Goal: Task Accomplishment & Management: Use online tool/utility

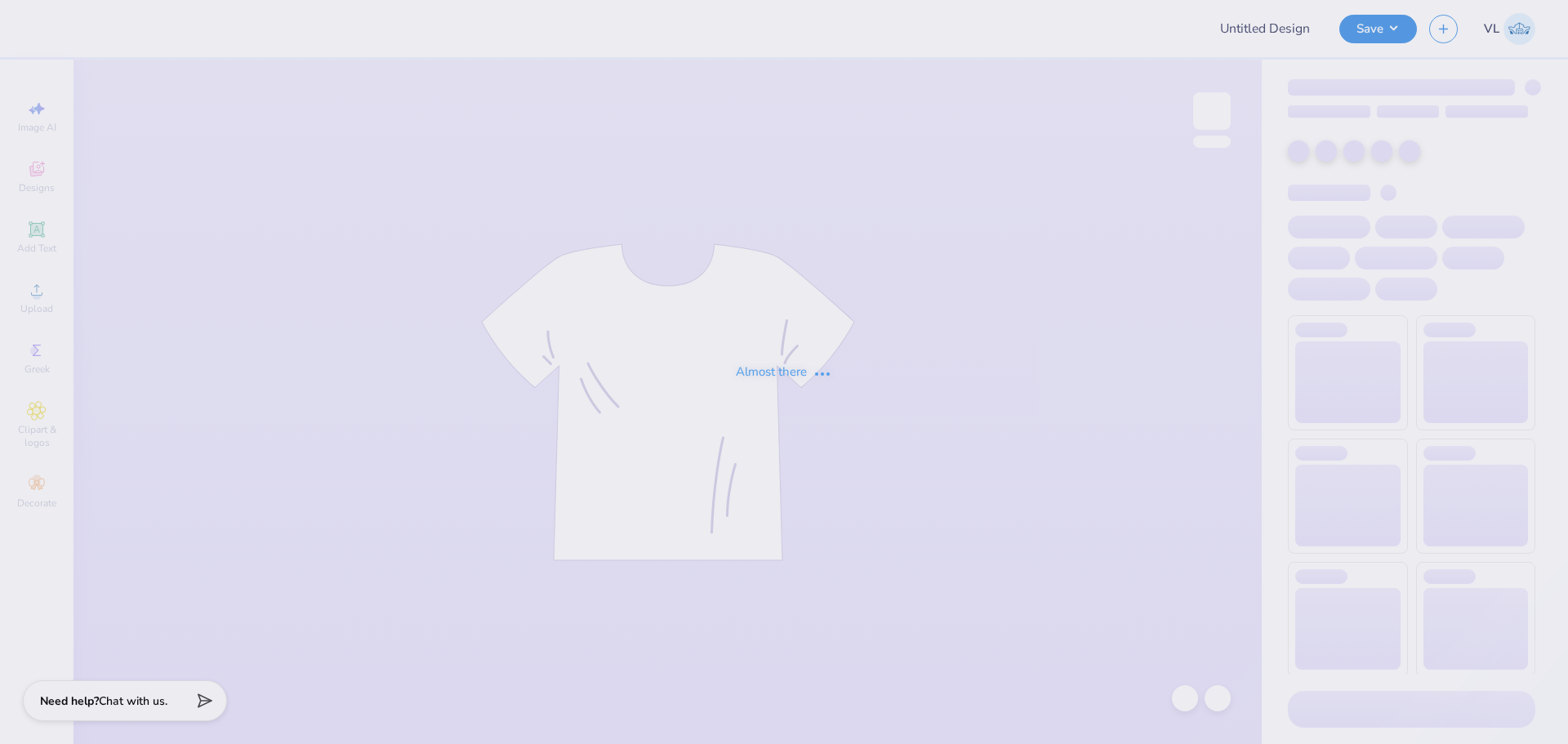
type input "Meridian T-shirts Fall 2025"
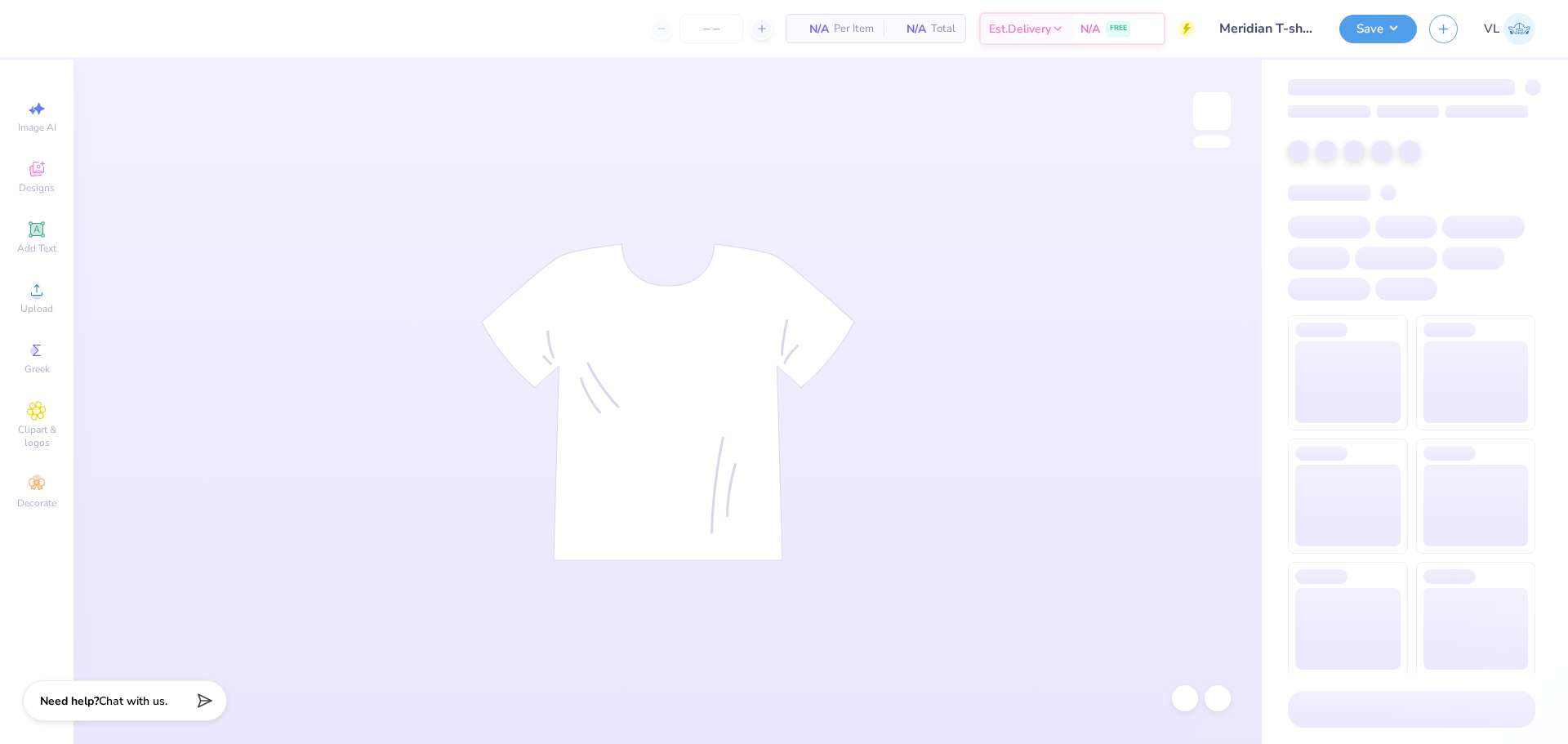
type input "50"
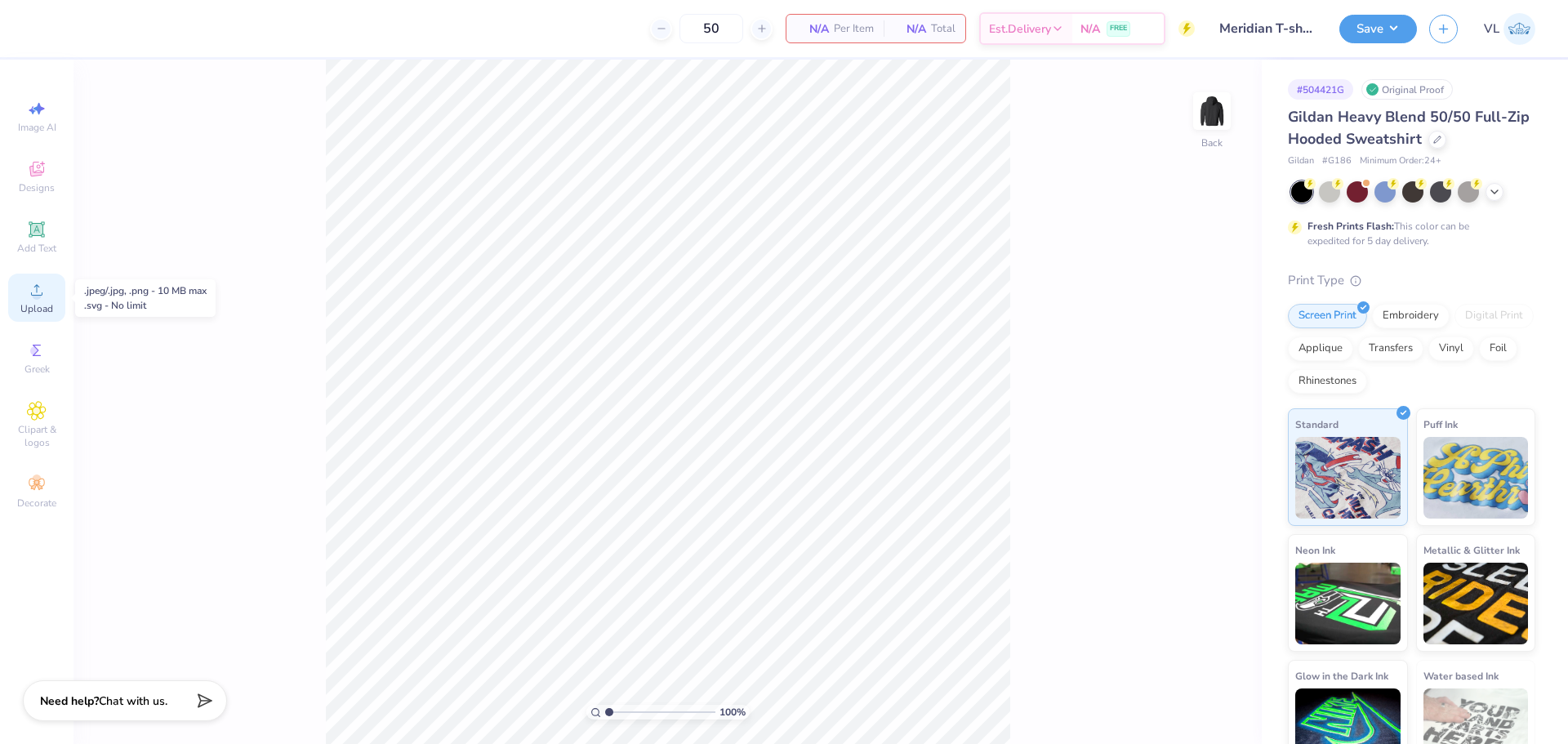
click at [41, 285] on icon at bounding box center [36, 290] width 19 height 19
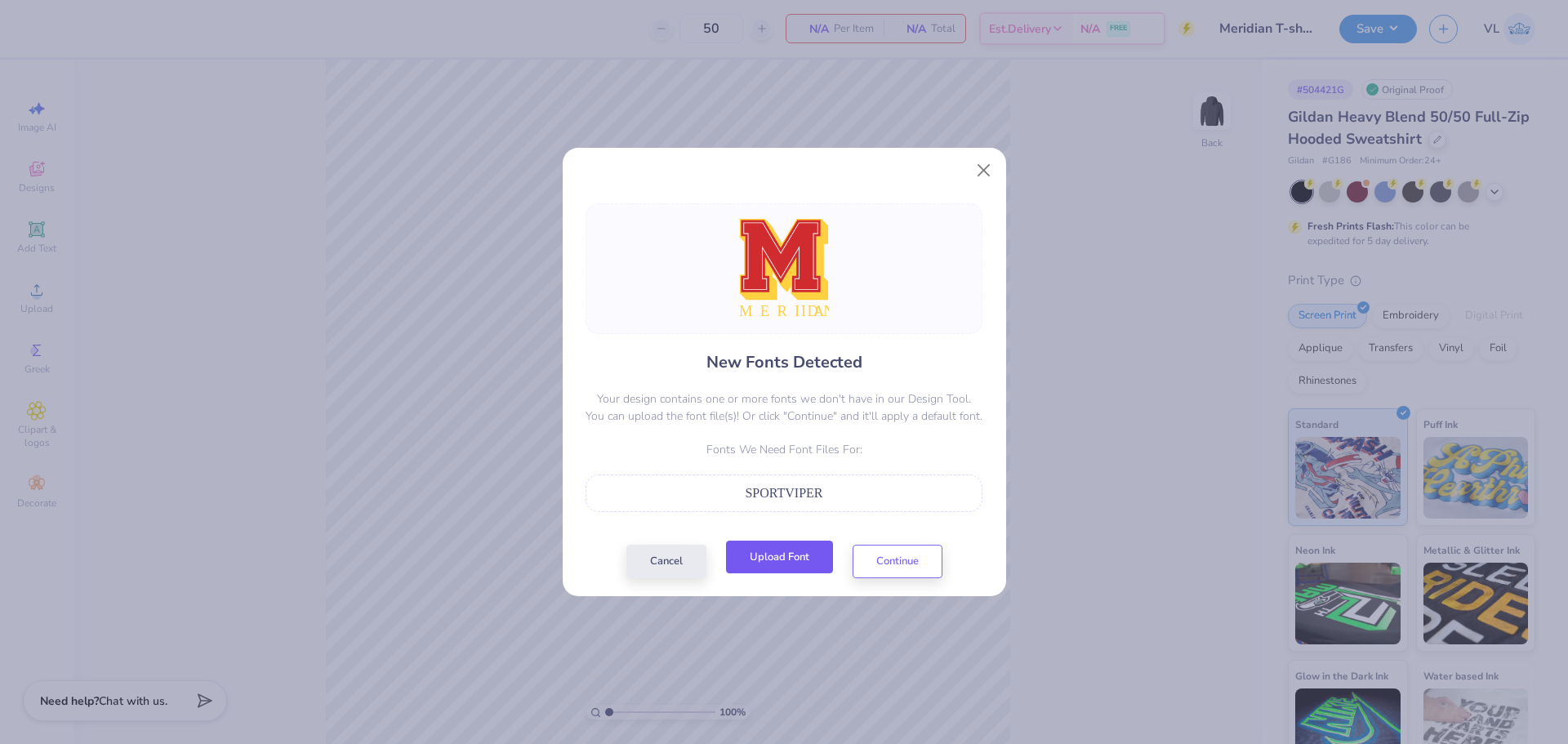
click at [802, 566] on button "Upload Font" at bounding box center [780, 557] width 107 height 33
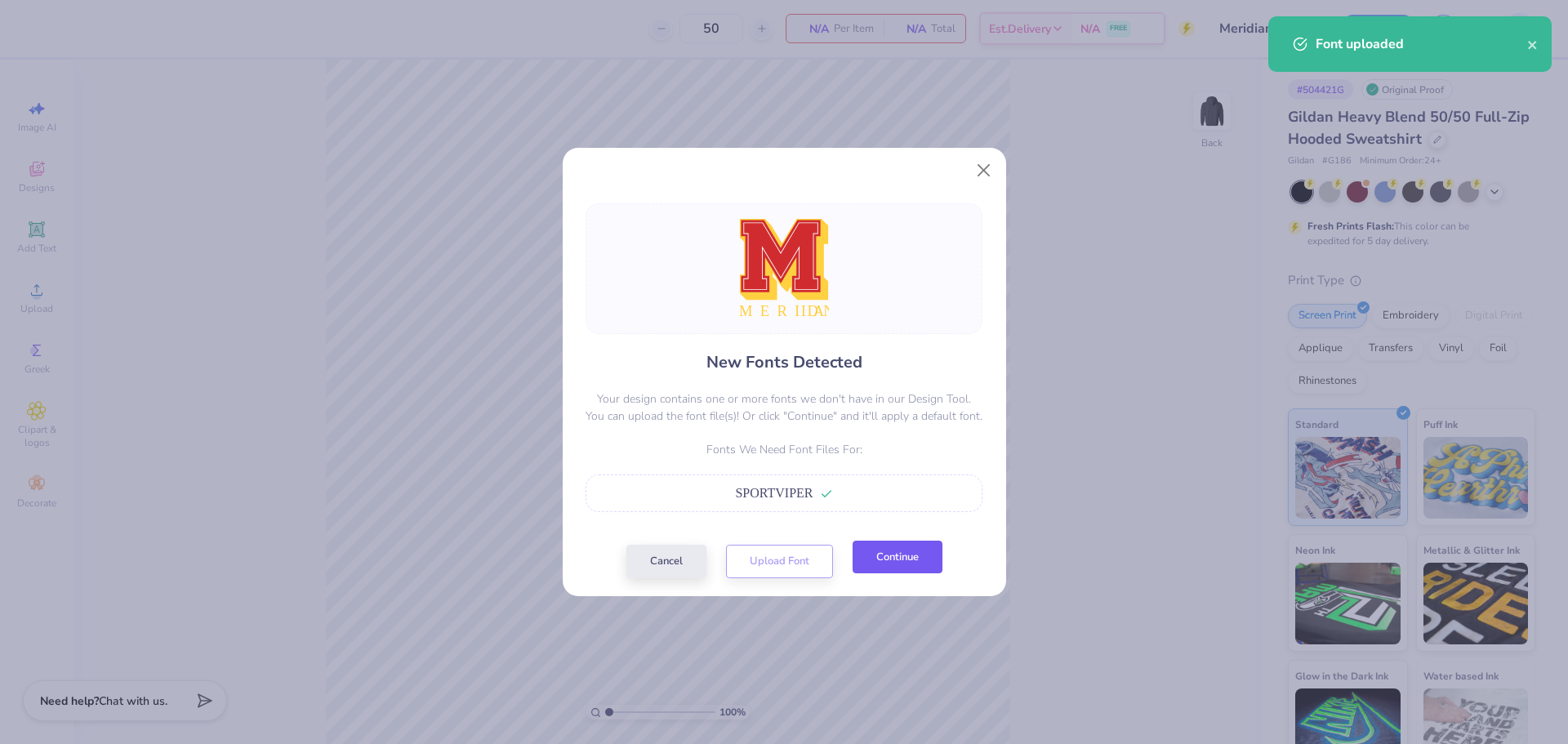
click at [905, 558] on button "Continue" at bounding box center [898, 557] width 90 height 33
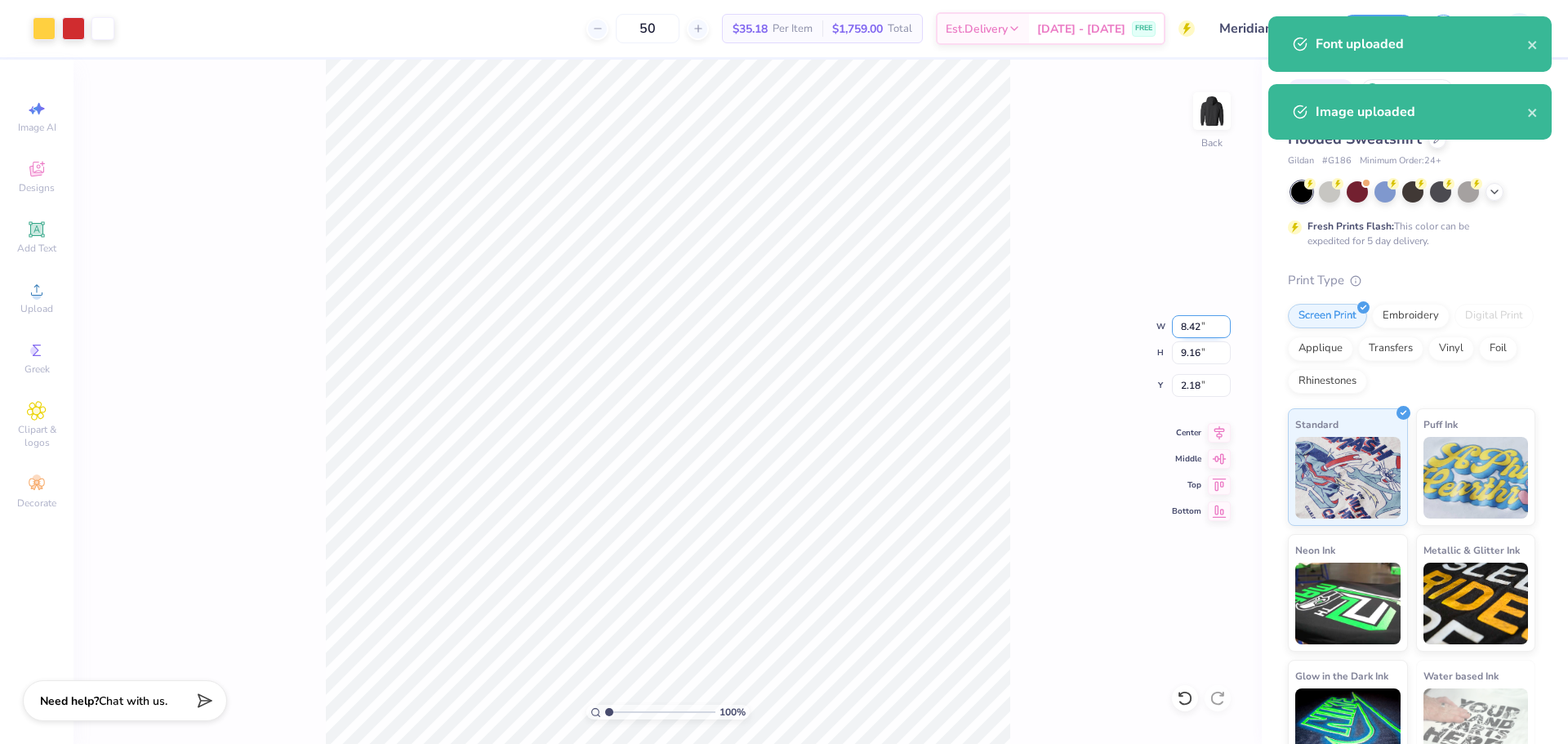
click at [1190, 335] on input "8.42" at bounding box center [1201, 326] width 59 height 23
type input "3.50"
type input "3.81"
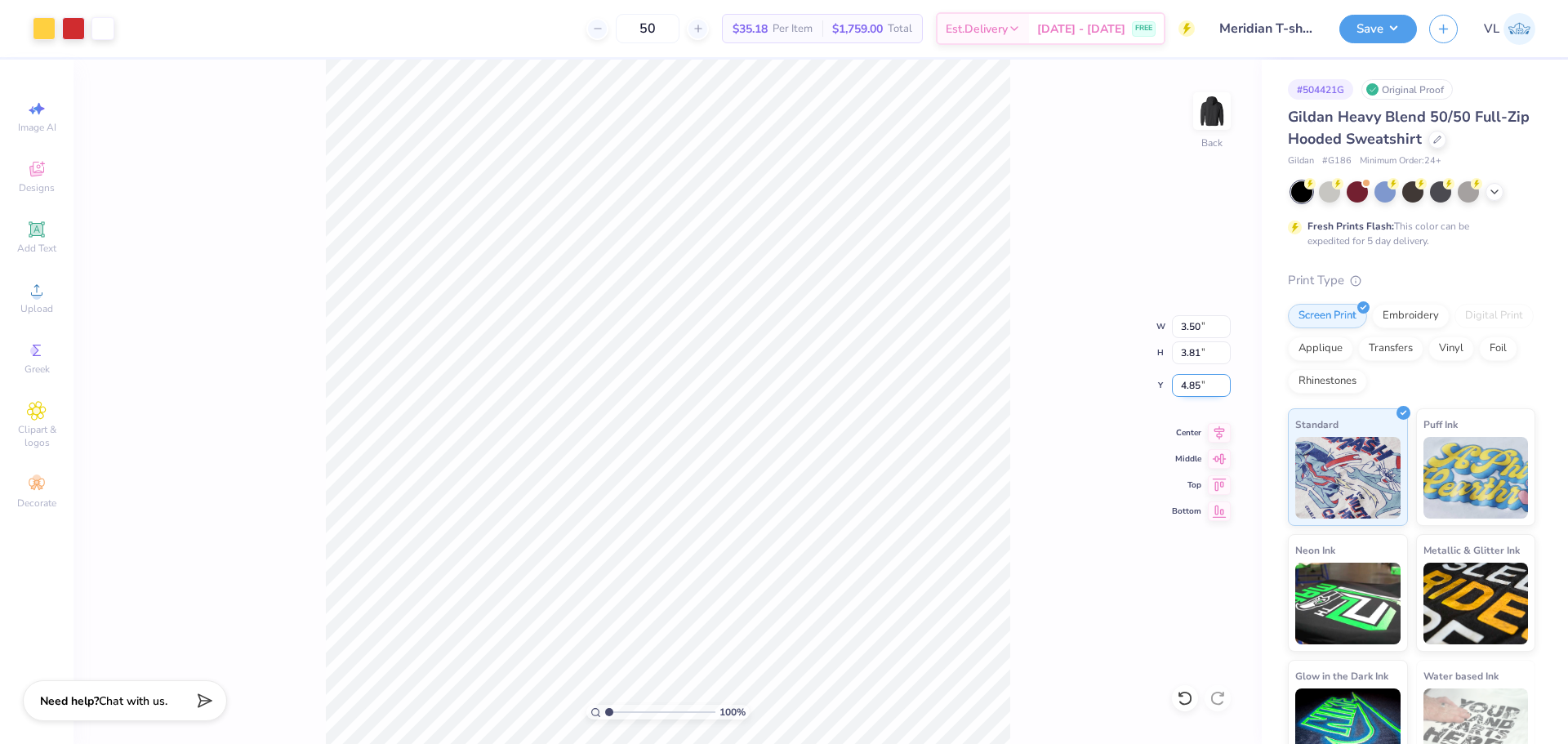
click at [1192, 376] on input "4.85" at bounding box center [1201, 385] width 59 height 23
type input "3.00"
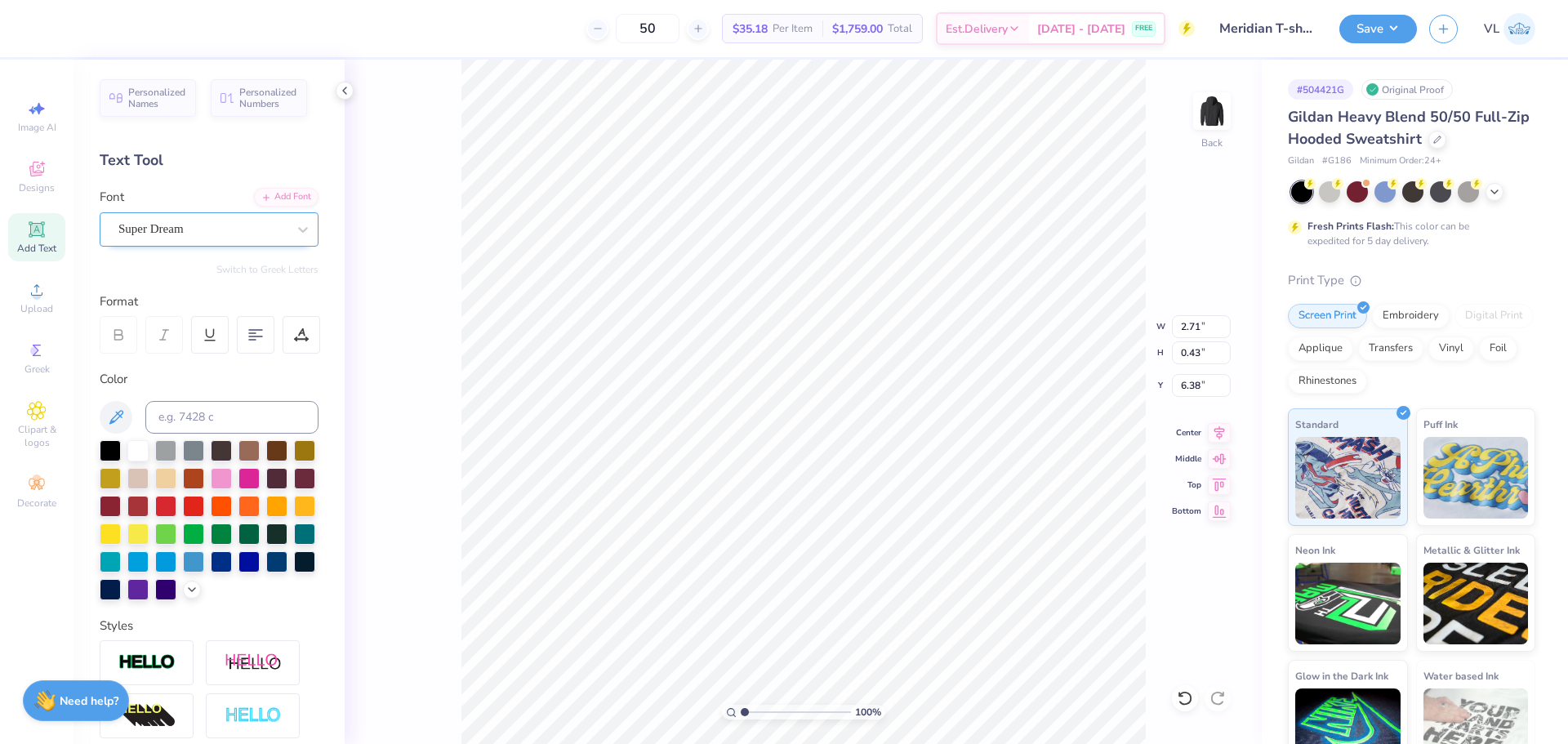
click at [197, 214] on div "Super Dream" at bounding box center [209, 229] width 219 height 34
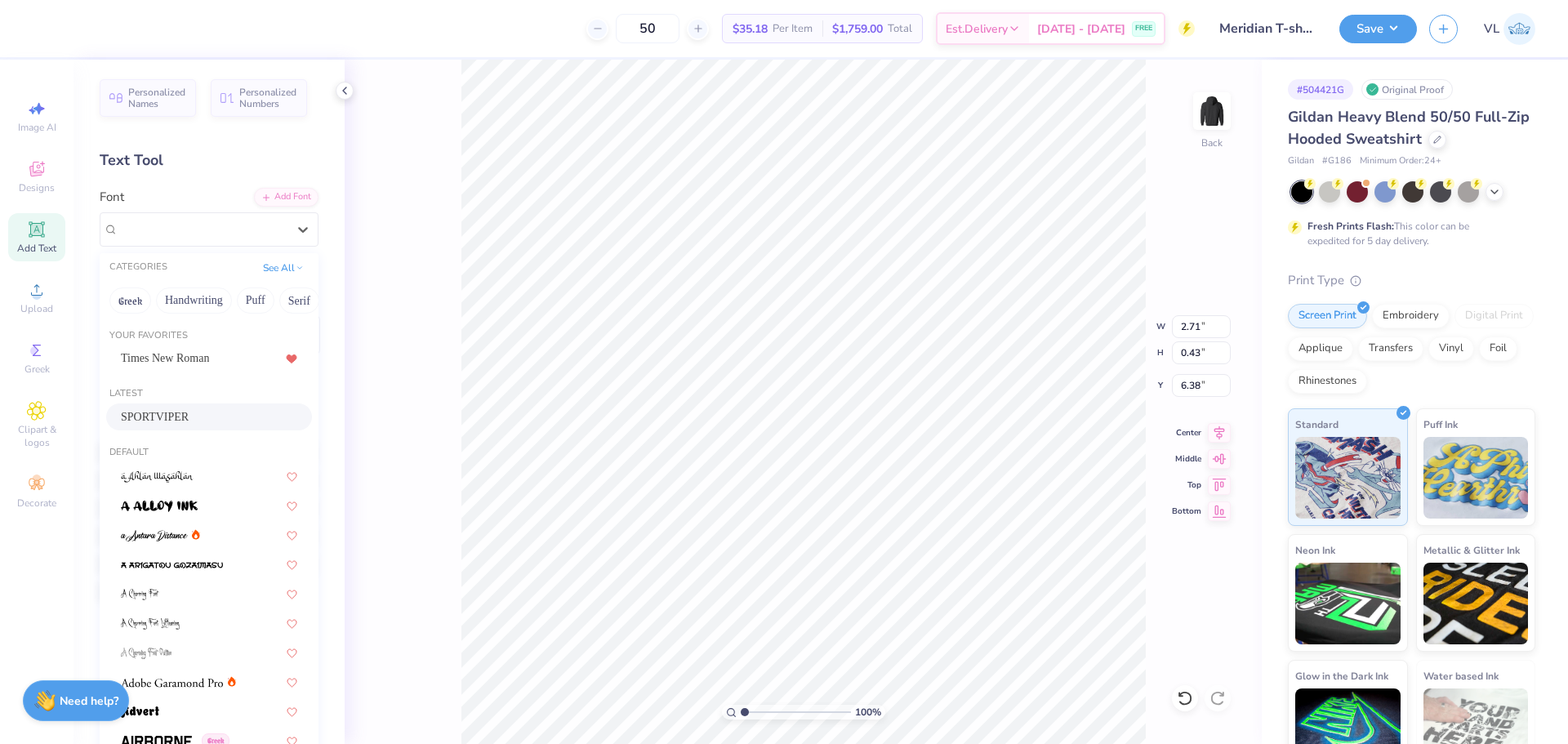
click at [181, 419] on div "SPORTVIPER" at bounding box center [209, 417] width 177 height 17
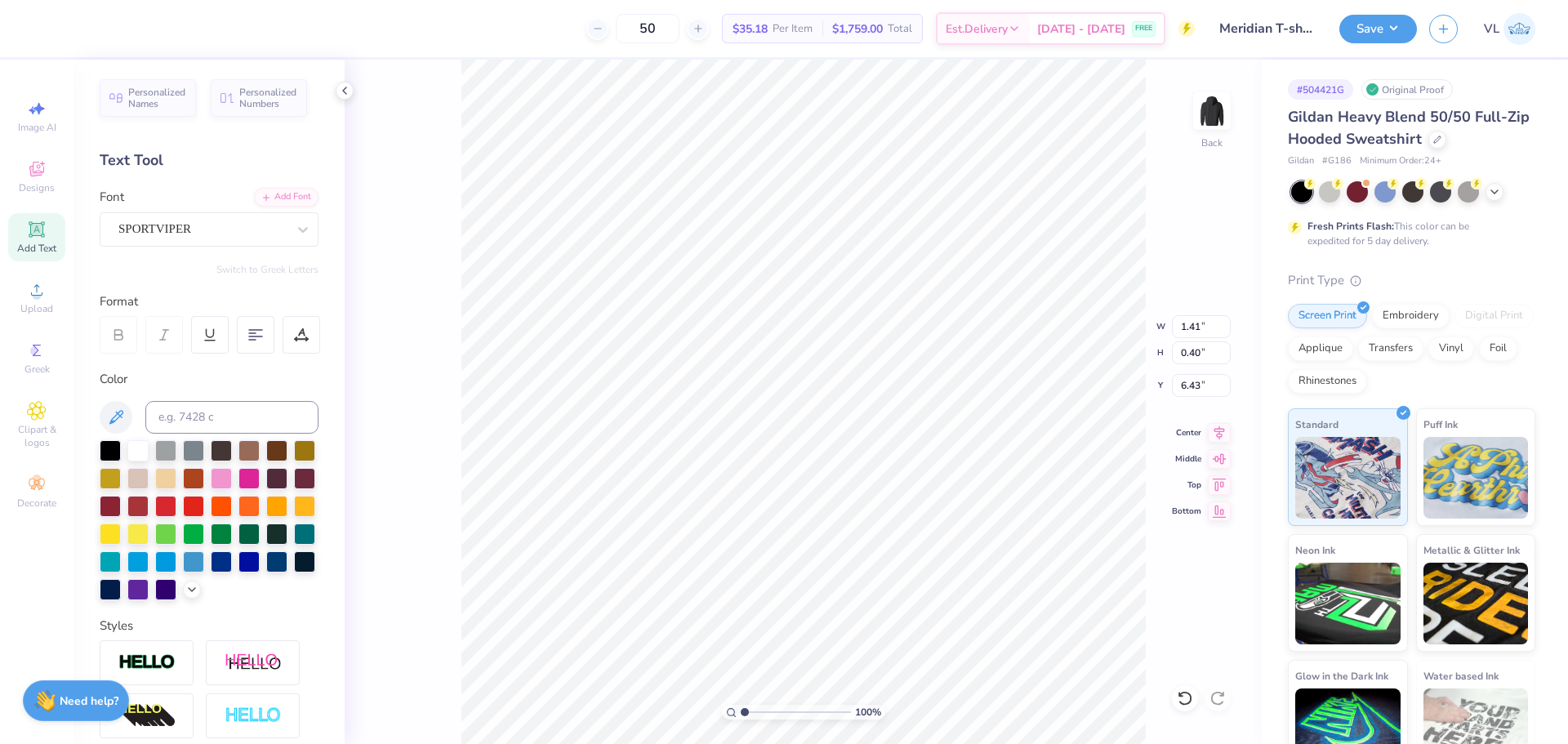
type input "1.41"
type input "0.40"
type input "6.43"
click at [304, 327] on icon at bounding box center [302, 335] width 15 height 15
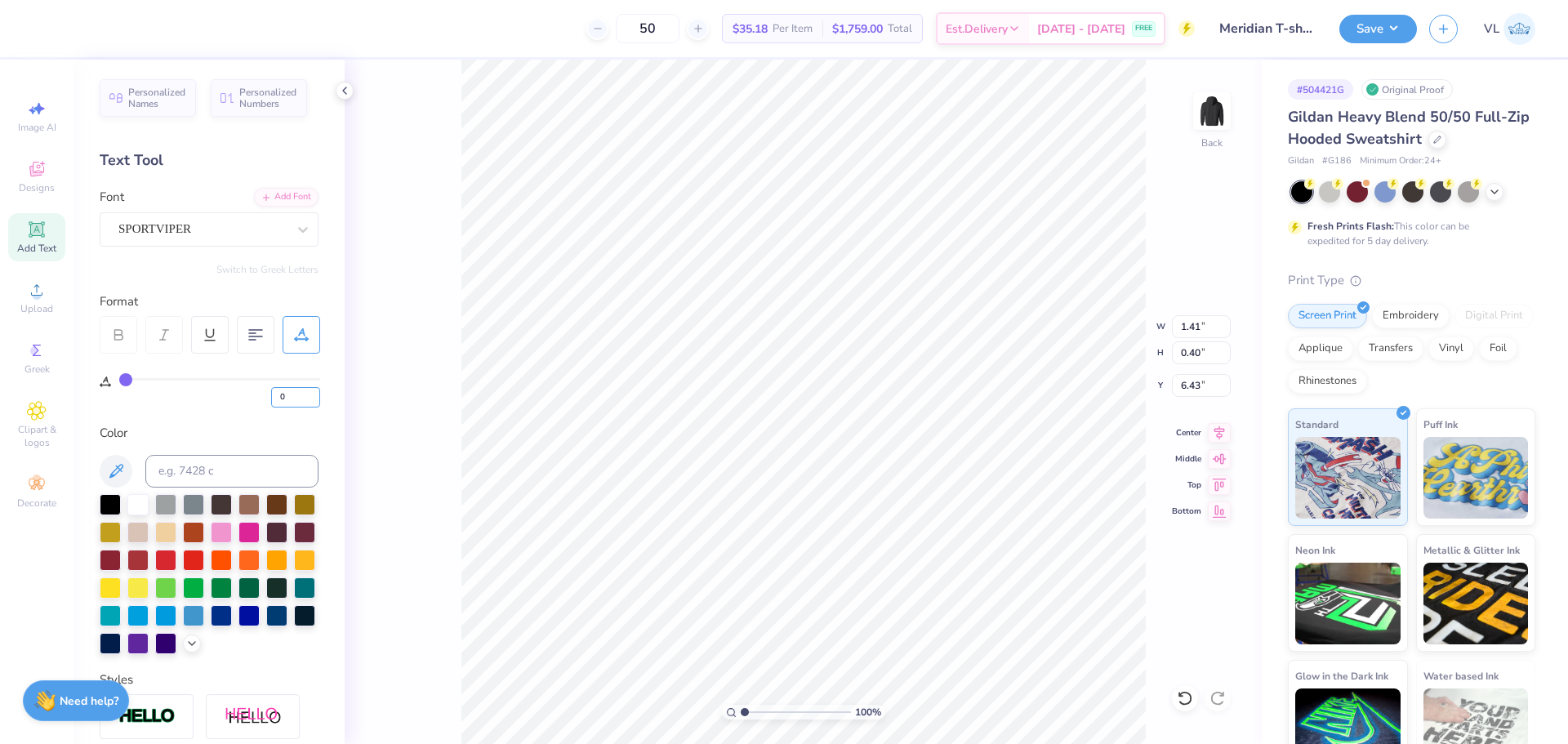
drag, startPoint x: 267, startPoint y: 391, endPoint x: 240, endPoint y: 385, distance: 27.7
click at [245, 388] on div "0" at bounding box center [220, 393] width 200 height 29
type input "55"
type input "3.71"
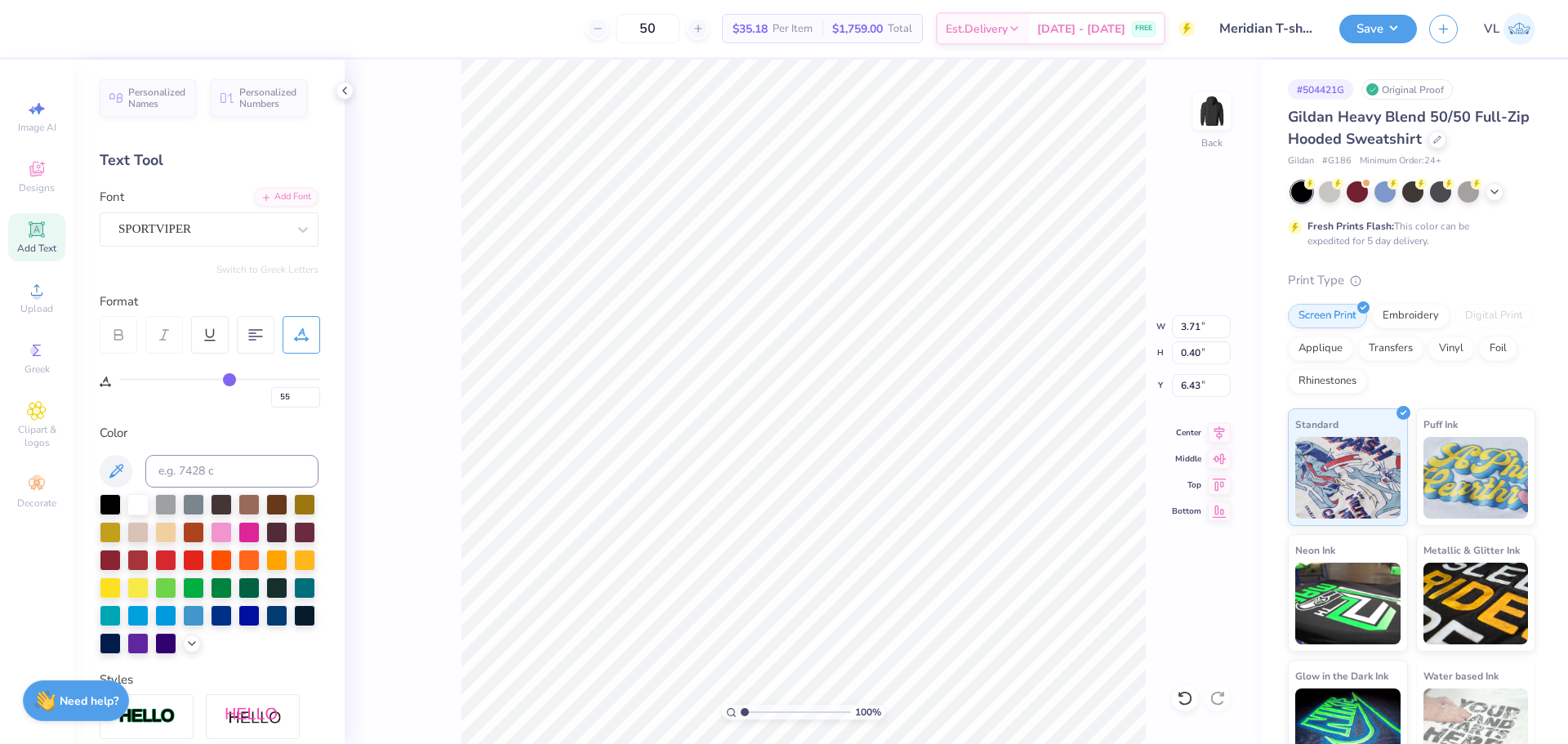
type input "6.35"
drag, startPoint x: 291, startPoint y: 395, endPoint x: 262, endPoint y: 395, distance: 29.0
click at [262, 395] on div "55" at bounding box center [220, 393] width 200 height 29
type input "45"
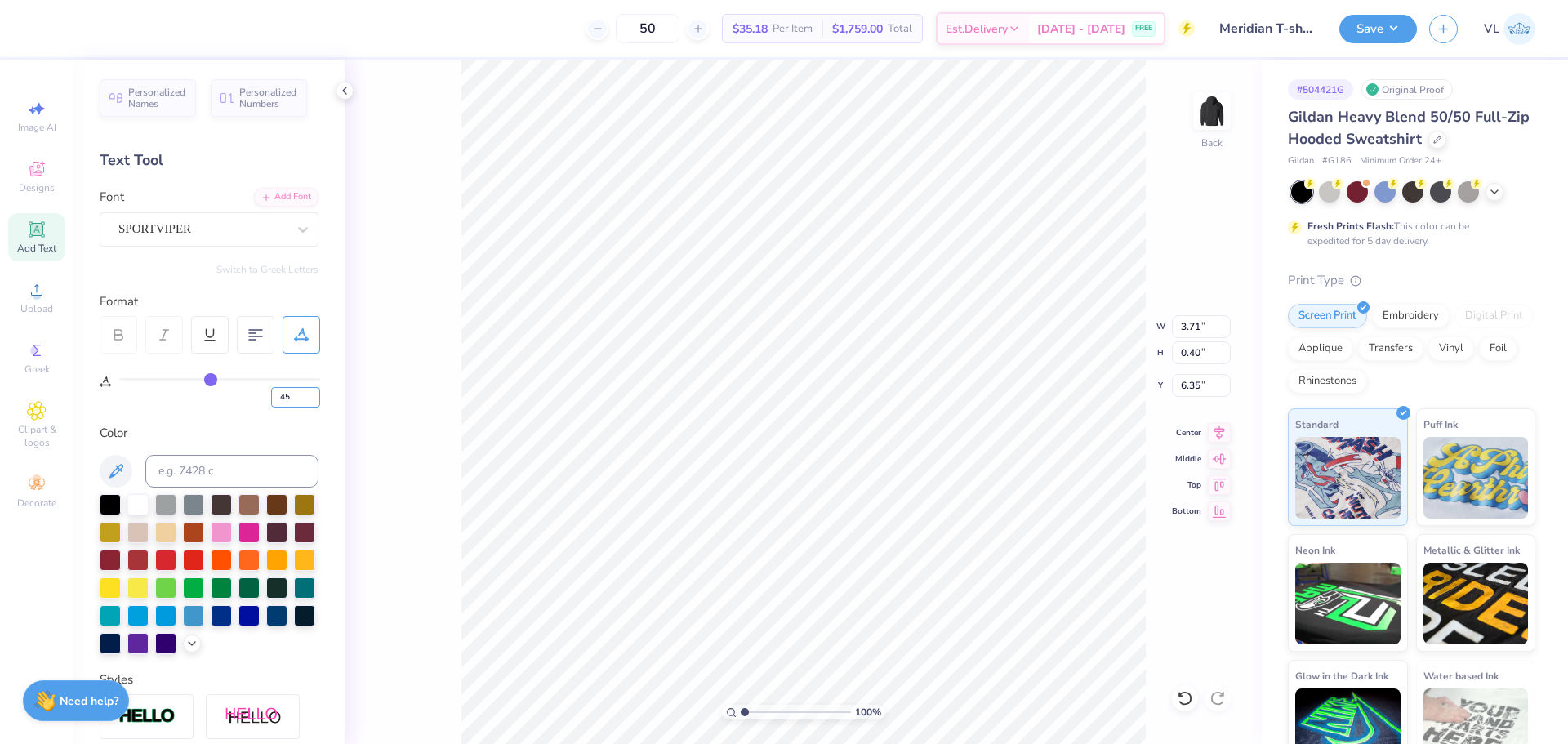
type input "3.29"
drag, startPoint x: 292, startPoint y: 399, endPoint x: 224, endPoint y: 400, distance: 68.0
click at [224, 400] on div "45" at bounding box center [220, 393] width 200 height 29
type input "50"
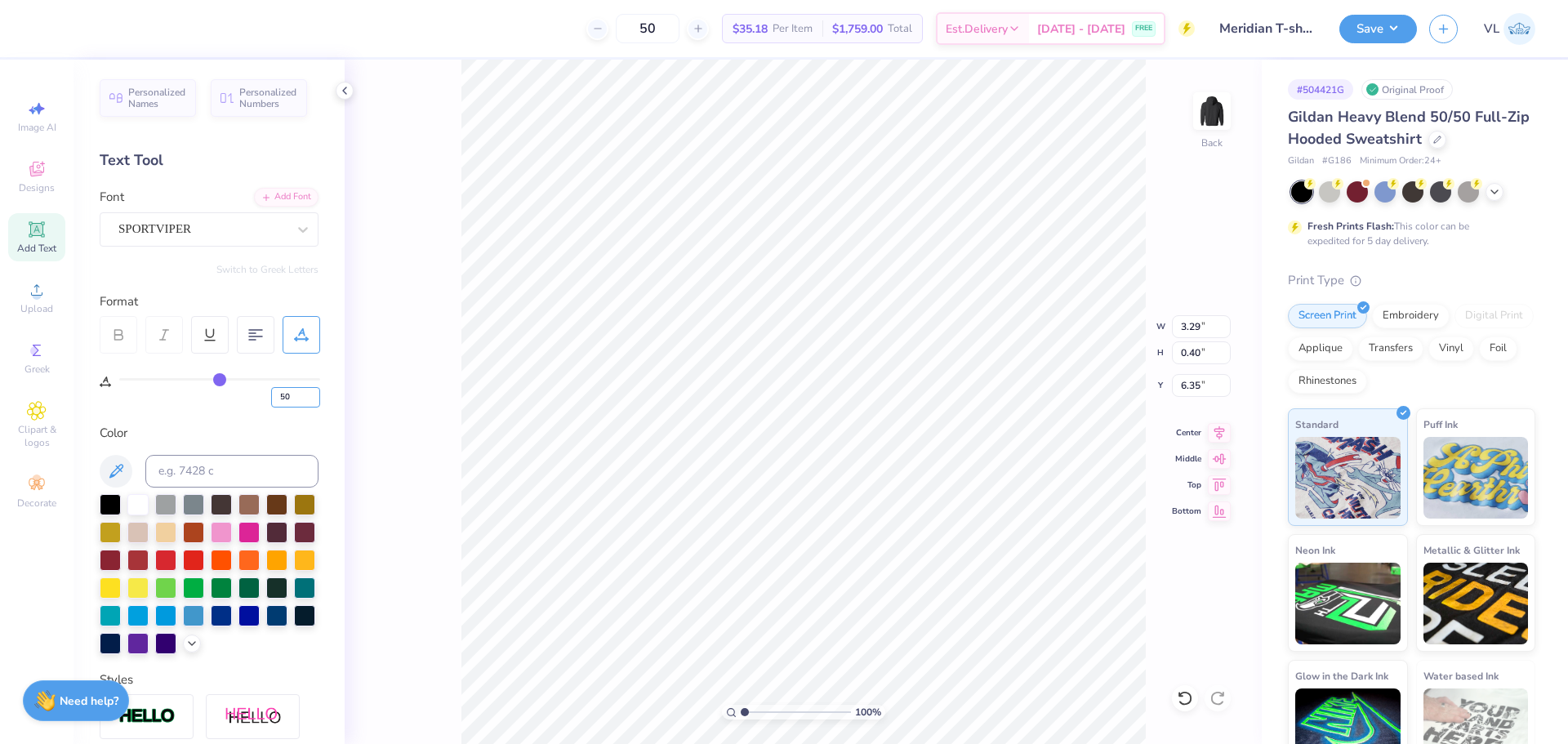
type input "3.50"
drag, startPoint x: 1230, startPoint y: 423, endPoint x: 1214, endPoint y: 432, distance: 18.4
click at [1230, 423] on div "100 % Back W 3.50 3.50 " H 0.40 0.40 " Y 6.35 6.35 " Center Middle Top Bottom" at bounding box center [803, 402] width 917 height 684
click at [1214, 432] on div "100 % Back" at bounding box center [803, 402] width 917 height 684
click at [1214, 430] on icon at bounding box center [1219, 429] width 23 height 19
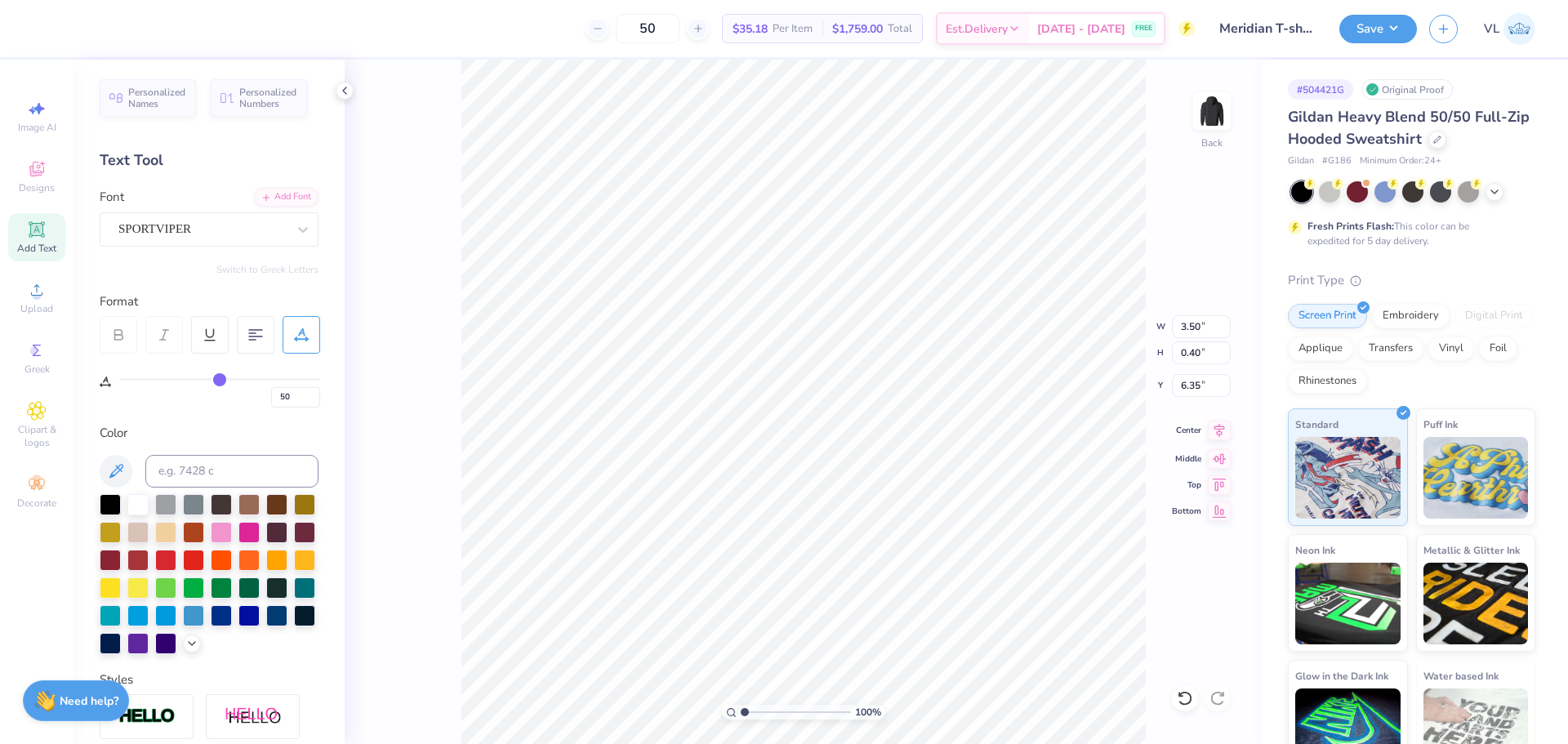
type input "3.48"
type input "3.18"
type input "3.00"
click at [1221, 431] on icon at bounding box center [1220, 429] width 11 height 14
click at [1184, 337] on input "3.48" at bounding box center [1201, 326] width 59 height 23
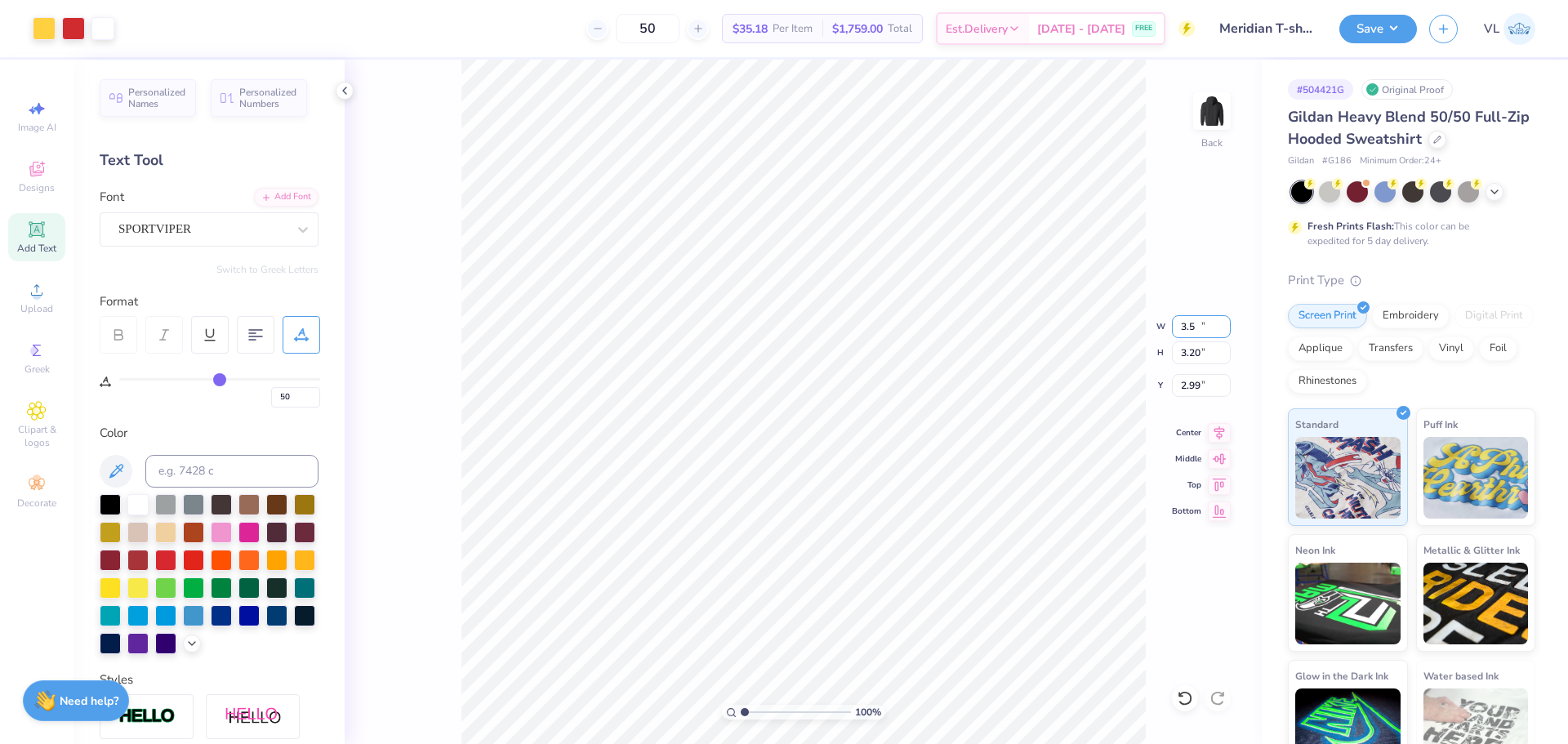
type input "3.50"
type input "3.20"
type input "2.99"
click at [1230, 428] on icon at bounding box center [1219, 429] width 23 height 19
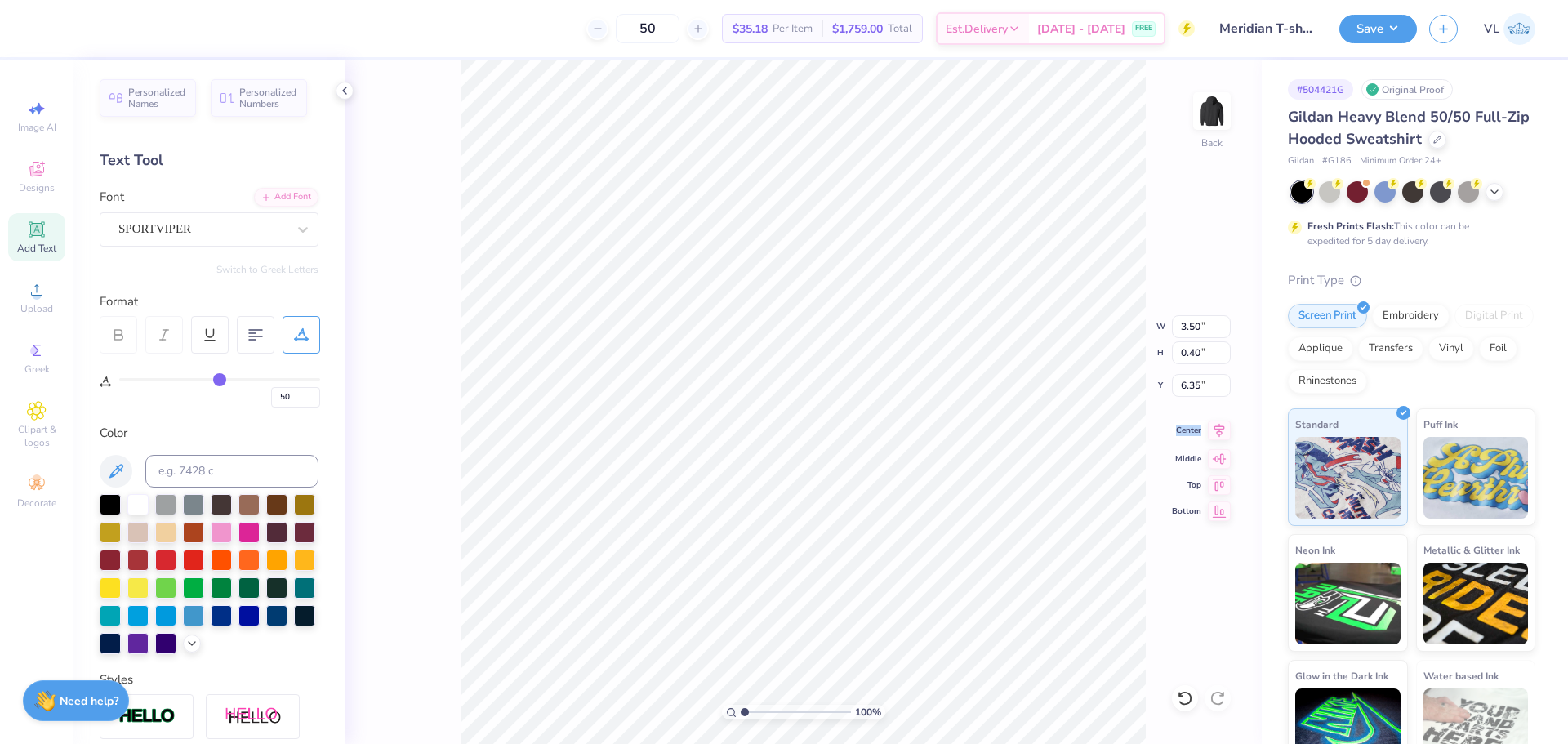
type input "3.20"
type input "2.99"
click at [1220, 424] on icon at bounding box center [1219, 429] width 23 height 19
click at [788, 557] on li "Group" at bounding box center [779, 565] width 128 height 32
type input "3.00"
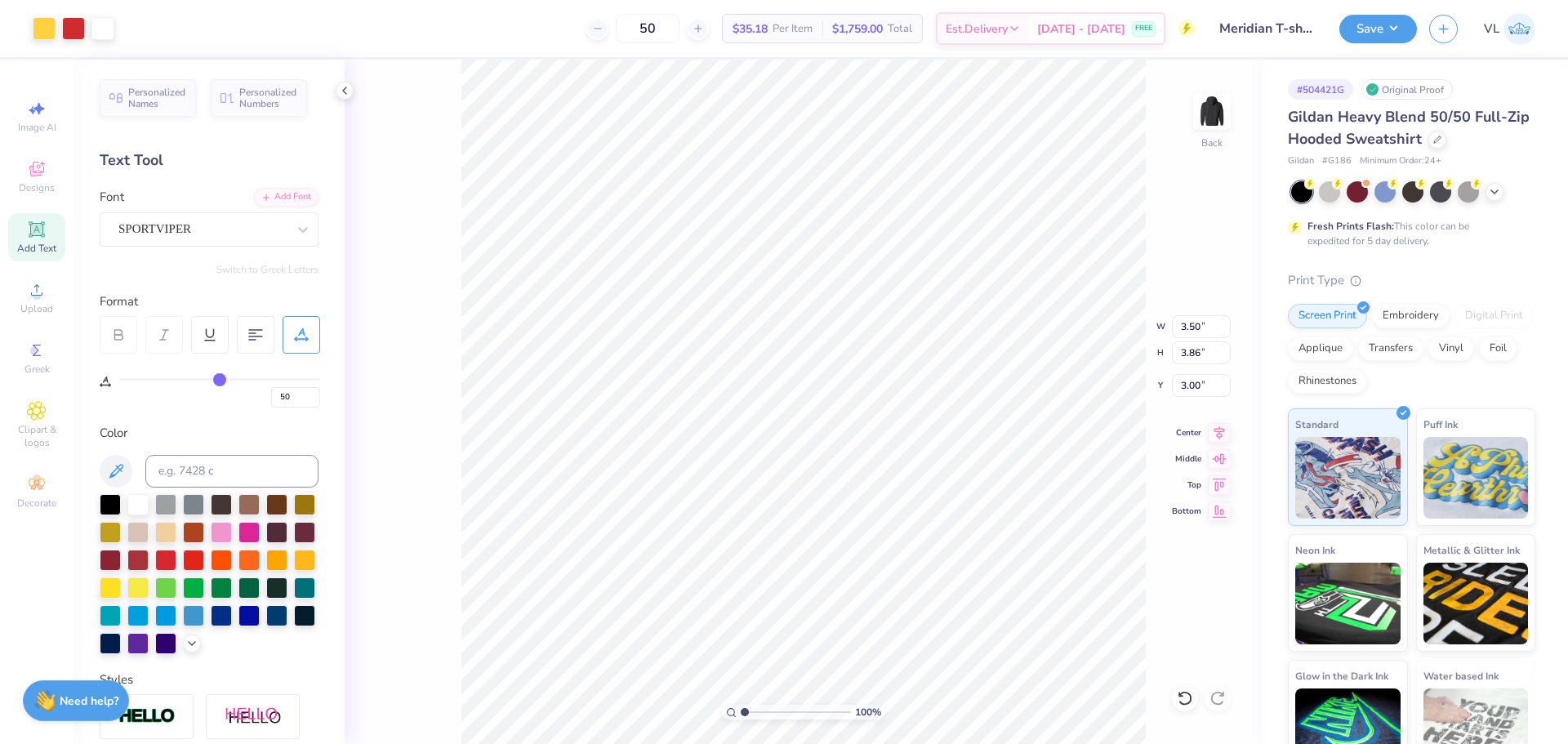
click at [1195, 366] on div "100 % Back W 3.50 3.50 " H 3.86 3.86 " Y 3.00 3.00 " Center Middle Top Bottom" at bounding box center [803, 402] width 917 height 684
click at [1201, 349] on div "100 % Back W 3.50 H 3.86 Y 3.00 Center Middle Top Bottom" at bounding box center [803, 402] width 917 height 684
click at [1195, 357] on input "3.86" at bounding box center [1201, 352] width 59 height 23
click at [1205, 347] on input "3.86" at bounding box center [1201, 352] width 59 height 23
type input "3.5"
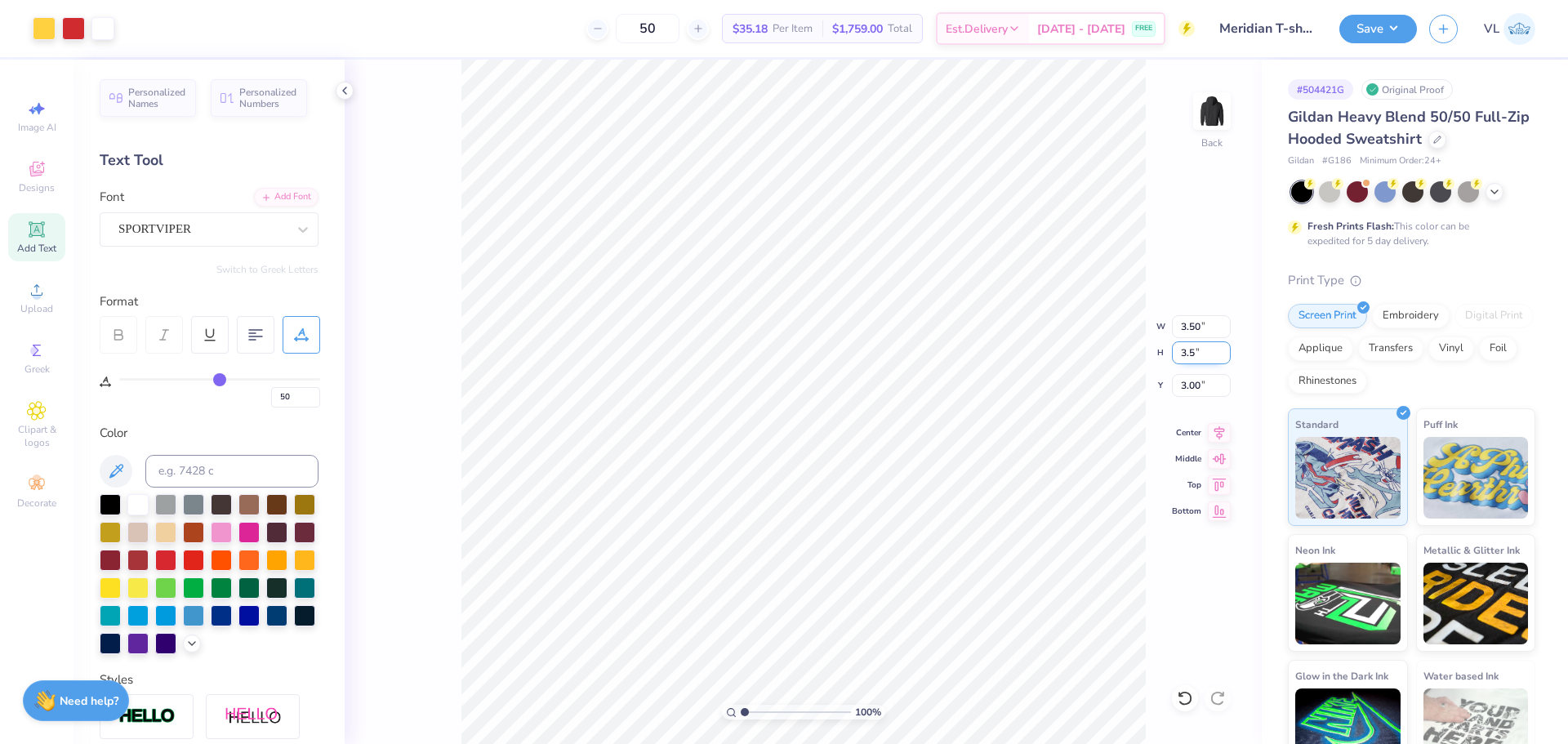
type input "3.17"
type input "3.50"
type input "3.18"
click at [1185, 386] on input "3.18" at bounding box center [1201, 385] width 59 height 23
type input "3.00"
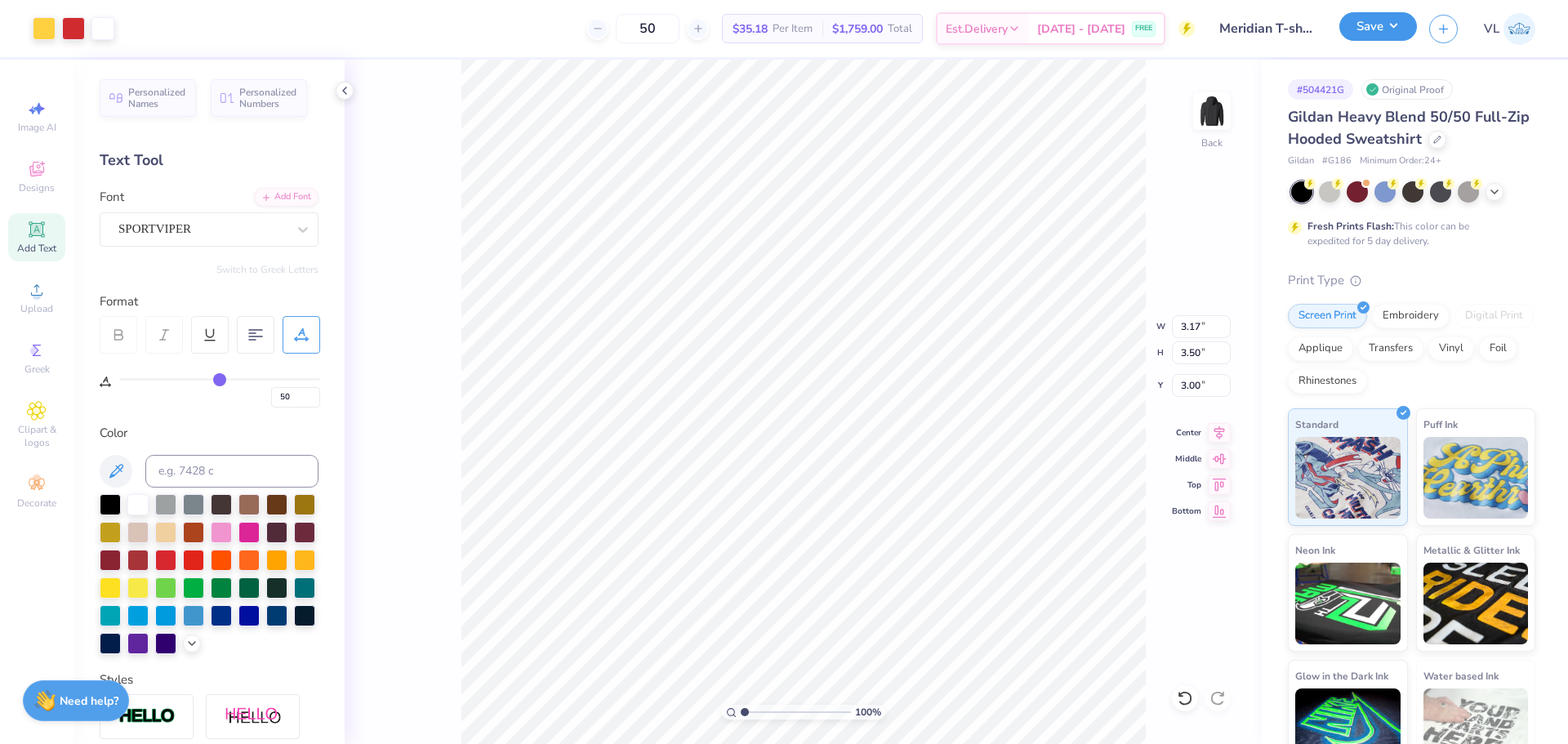
click at [1401, 32] on button "Save" at bounding box center [1378, 26] width 77 height 29
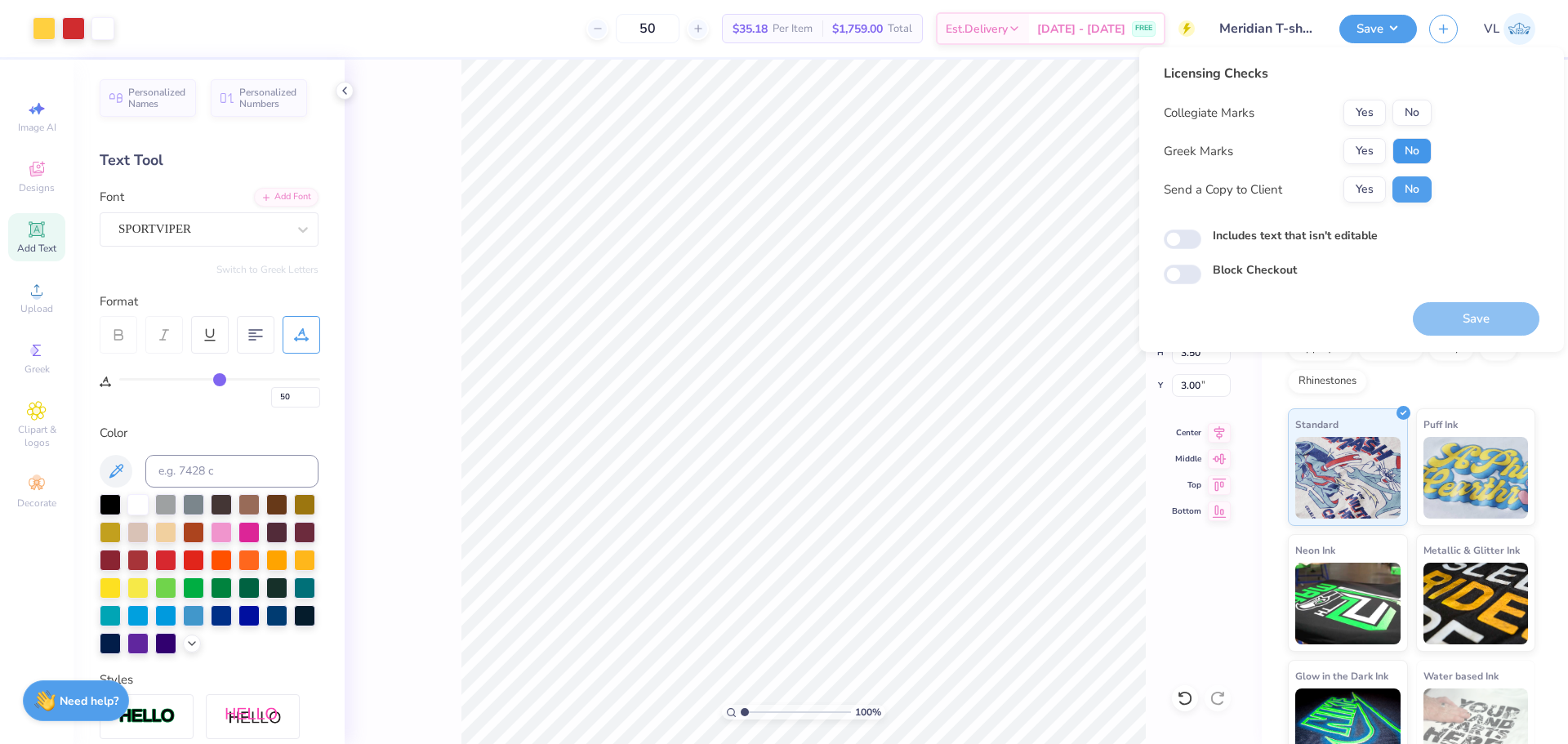
click at [1408, 146] on button "No" at bounding box center [1412, 151] width 40 height 26
click at [1415, 111] on button "No" at bounding box center [1412, 112] width 40 height 26
click at [1478, 307] on button "Save" at bounding box center [1476, 319] width 127 height 33
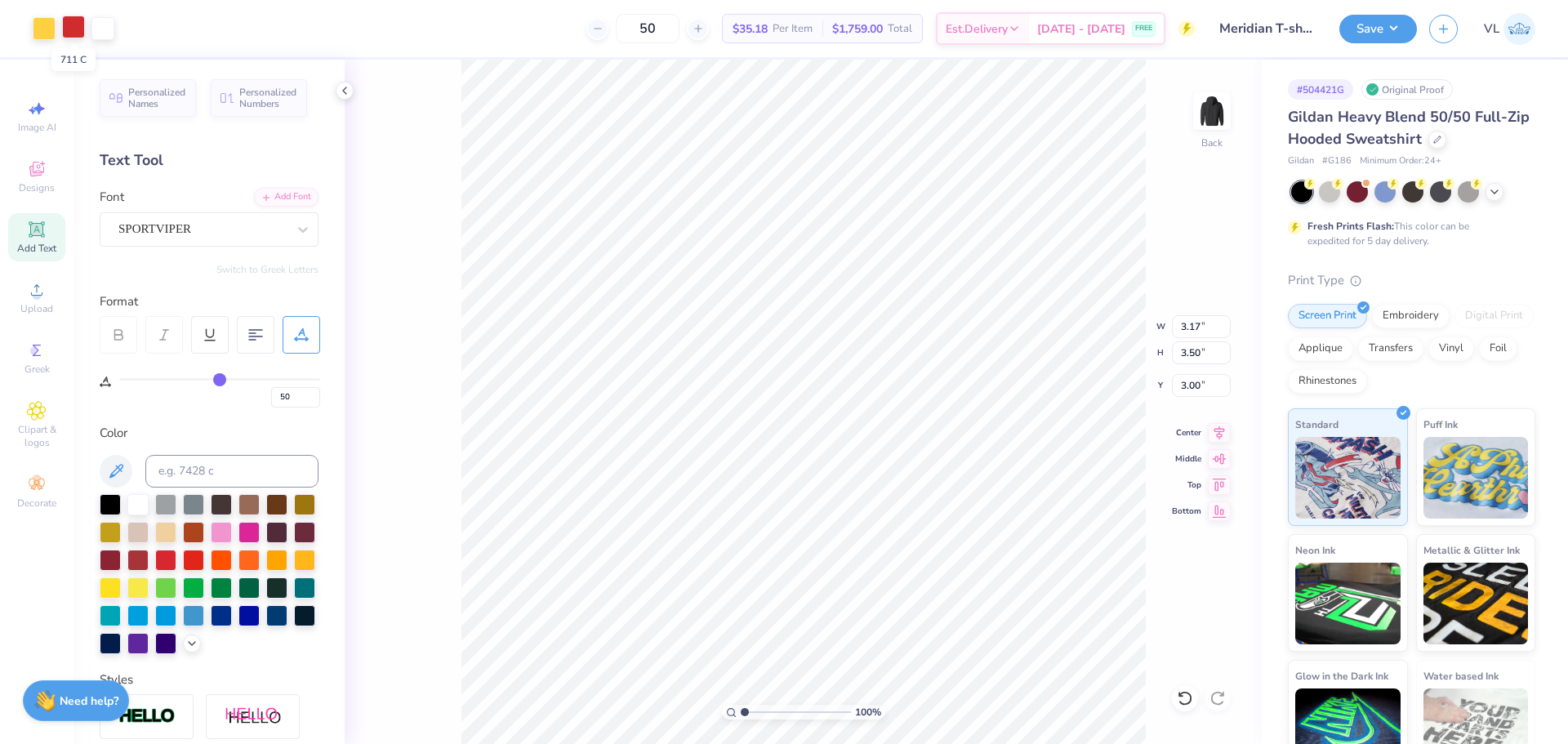
click at [74, 23] on div at bounding box center [73, 27] width 23 height 23
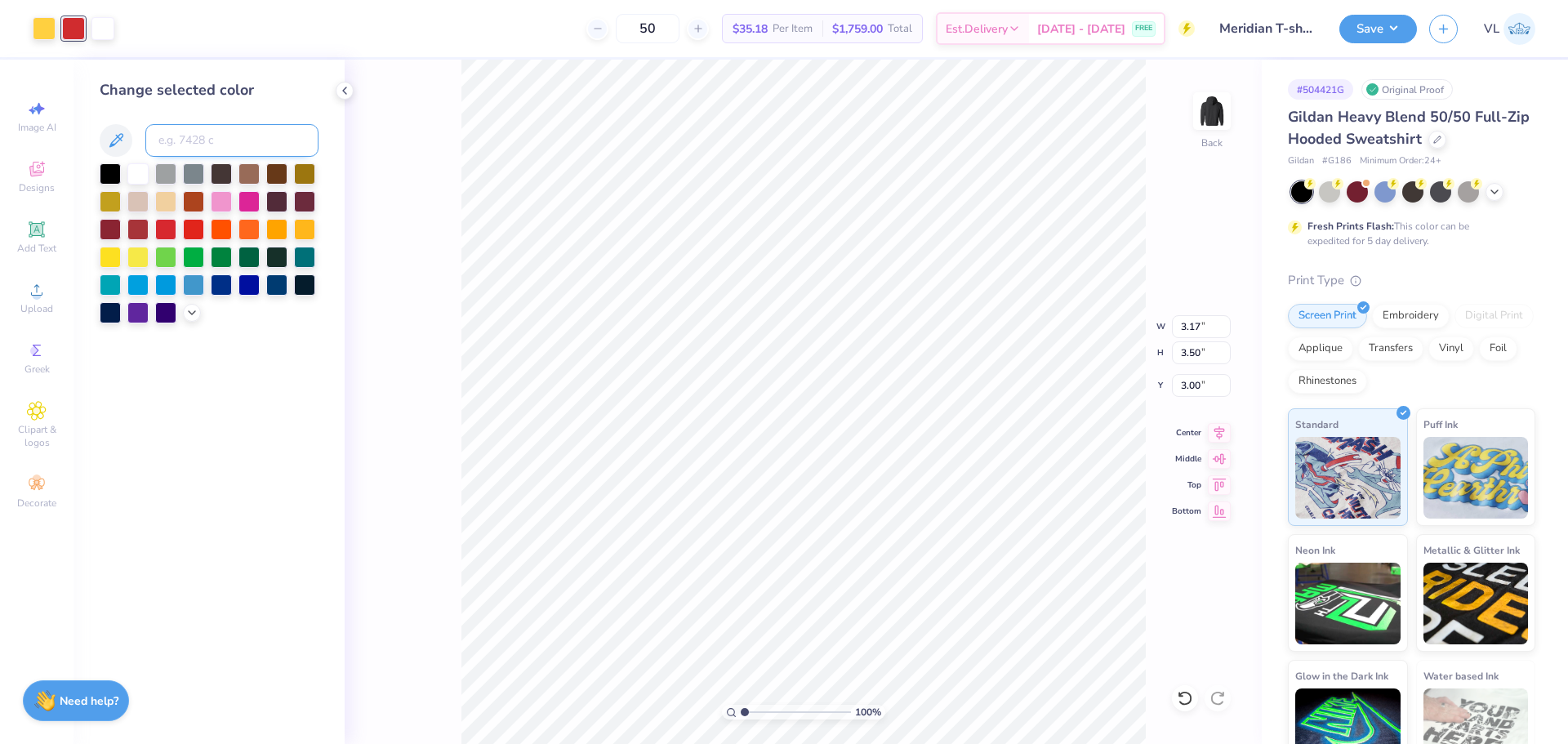
click at [188, 135] on input at bounding box center [232, 141] width 173 height 33
type input "186"
click at [39, 23] on div at bounding box center [44, 27] width 23 height 23
click at [230, 133] on input at bounding box center [232, 141] width 173 height 33
type input "123"
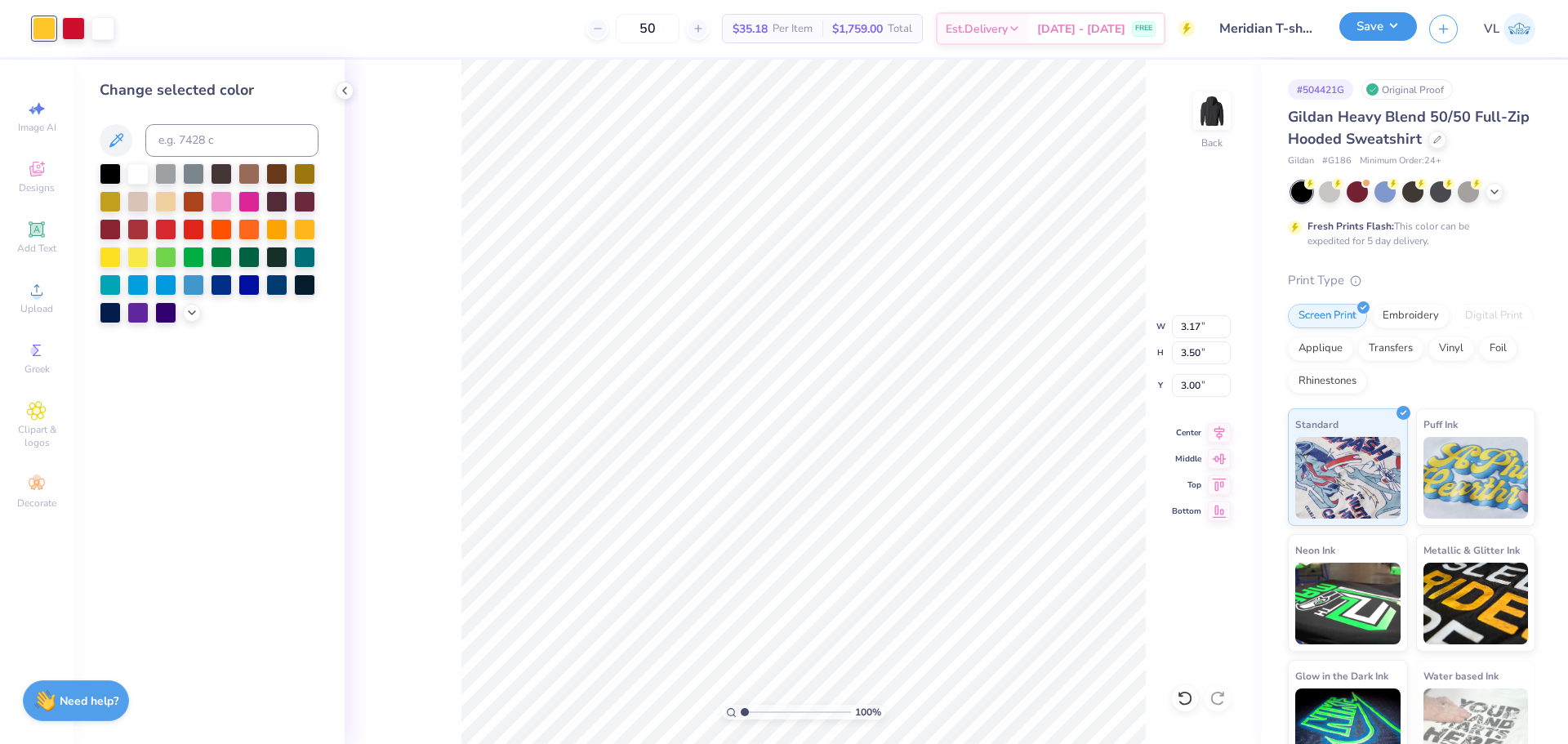
click at [1381, 15] on button "Save" at bounding box center [1378, 26] width 77 height 29
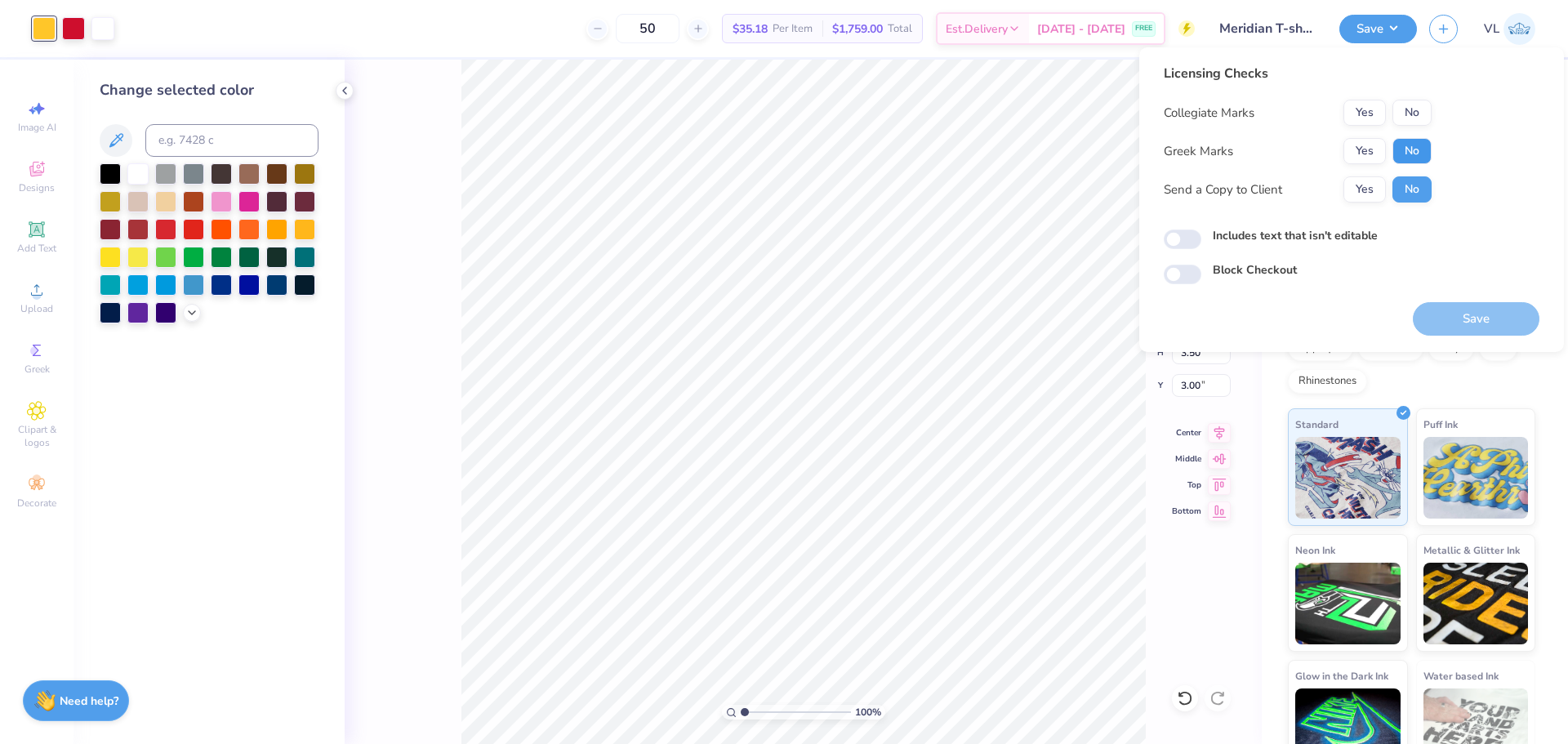
click at [1412, 141] on button "No" at bounding box center [1412, 151] width 40 height 26
click at [1413, 110] on button "No" at bounding box center [1412, 112] width 40 height 26
click at [1468, 313] on button "Save" at bounding box center [1476, 319] width 127 height 33
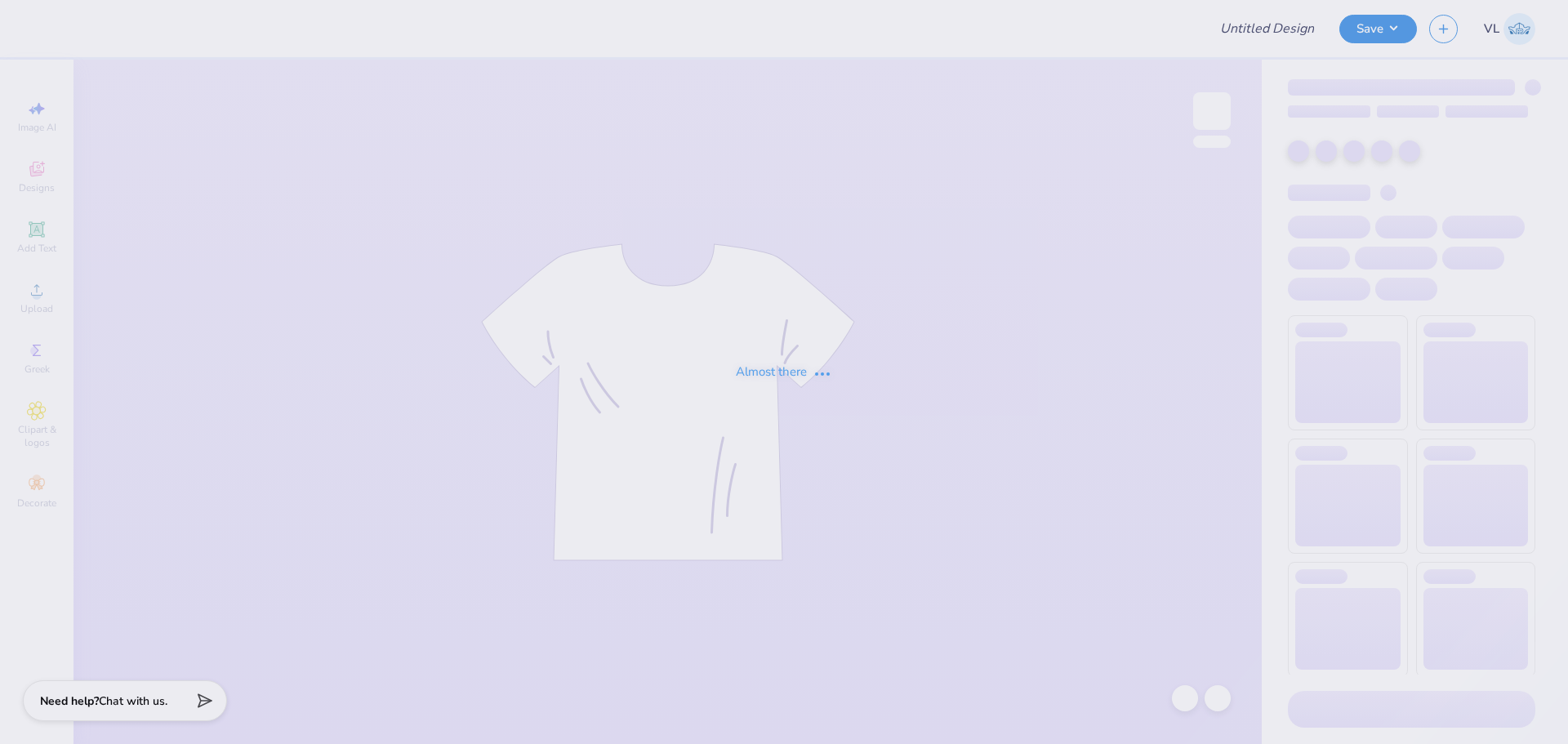
type input "Seniors"
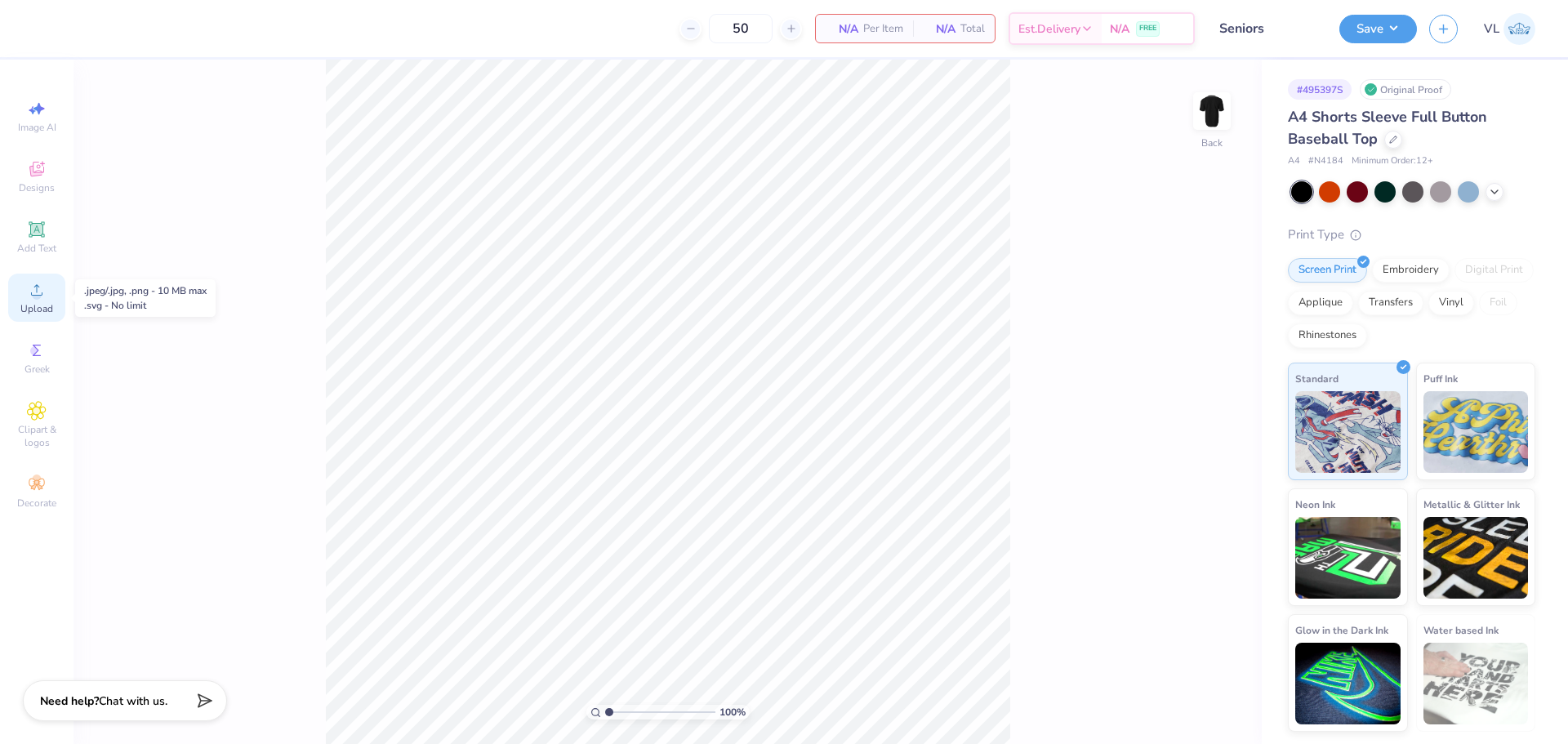
click at [52, 303] on span "Upload" at bounding box center [37, 309] width 33 height 13
click at [43, 297] on icon at bounding box center [36, 290] width 19 height 19
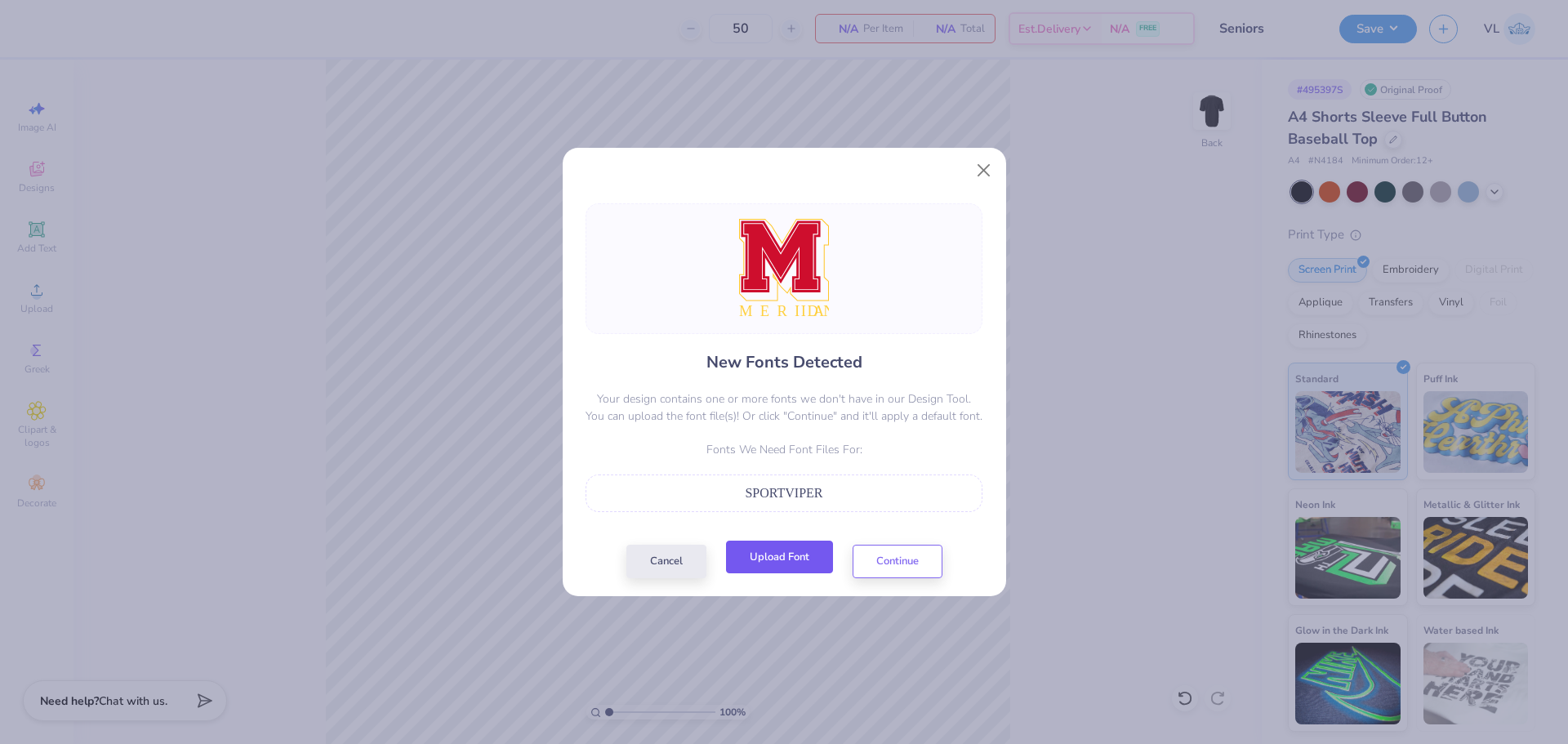
click at [797, 564] on button "Upload Font" at bounding box center [780, 557] width 107 height 33
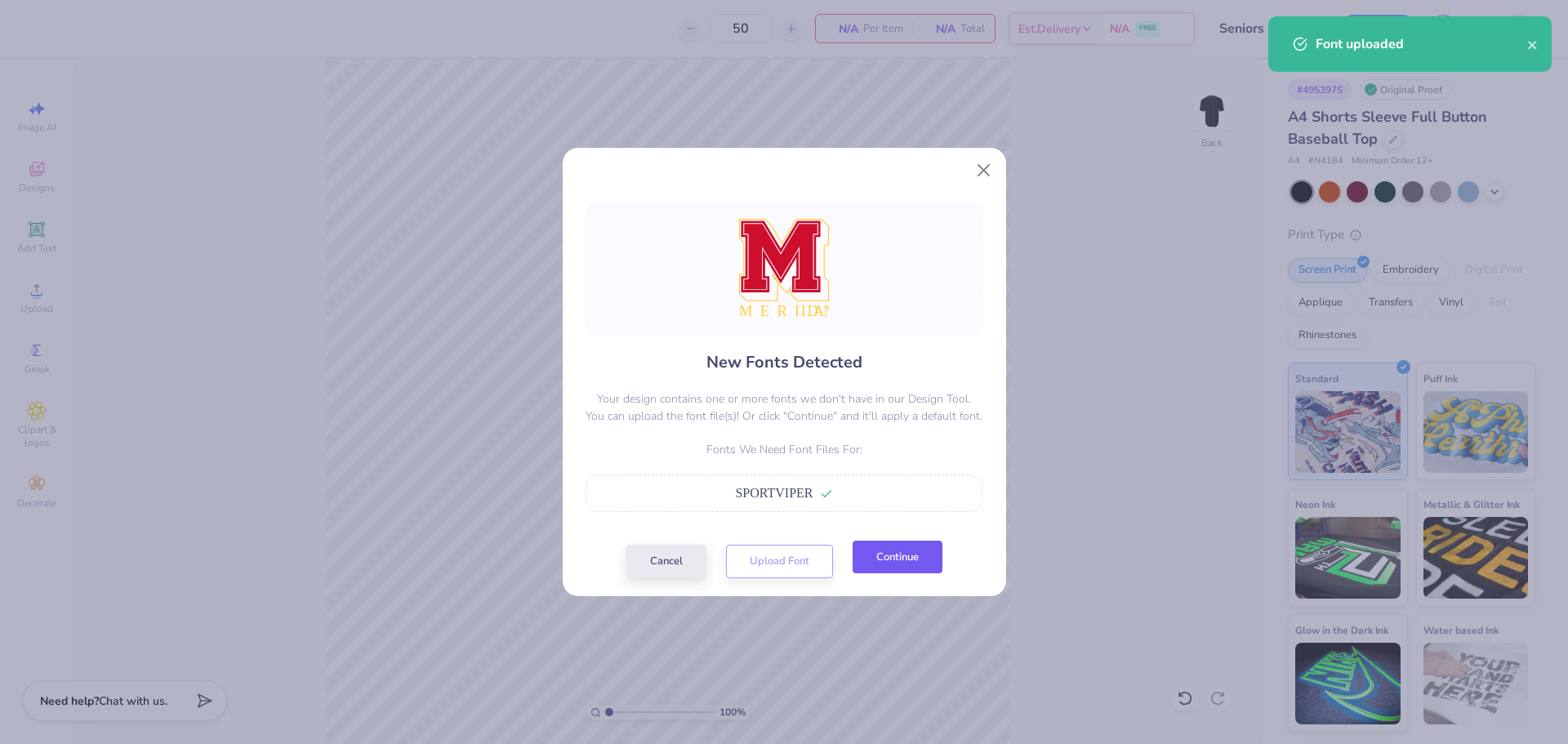
click at [906, 555] on button "Continue" at bounding box center [898, 557] width 90 height 33
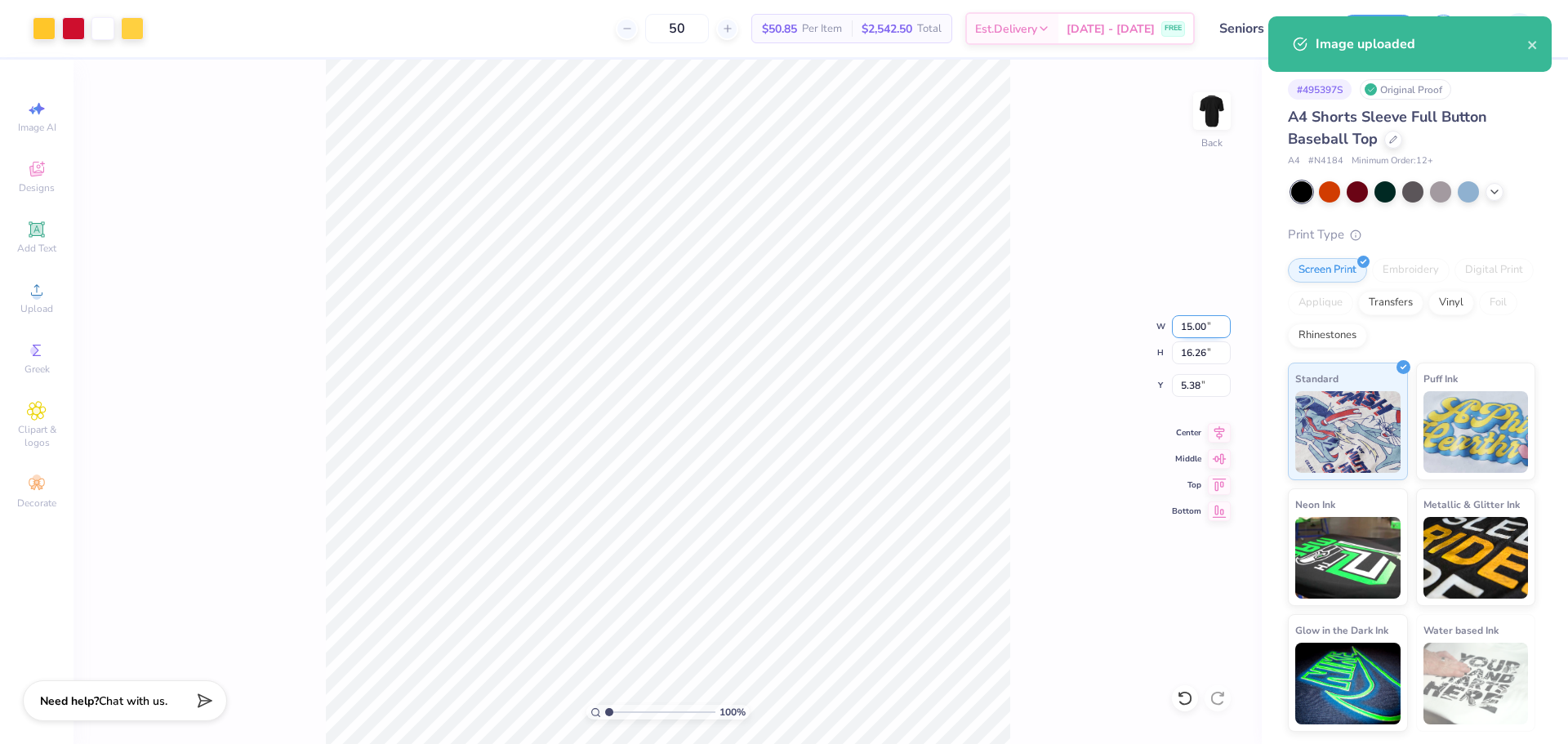
click at [1198, 326] on input "15.00" at bounding box center [1201, 326] width 59 height 23
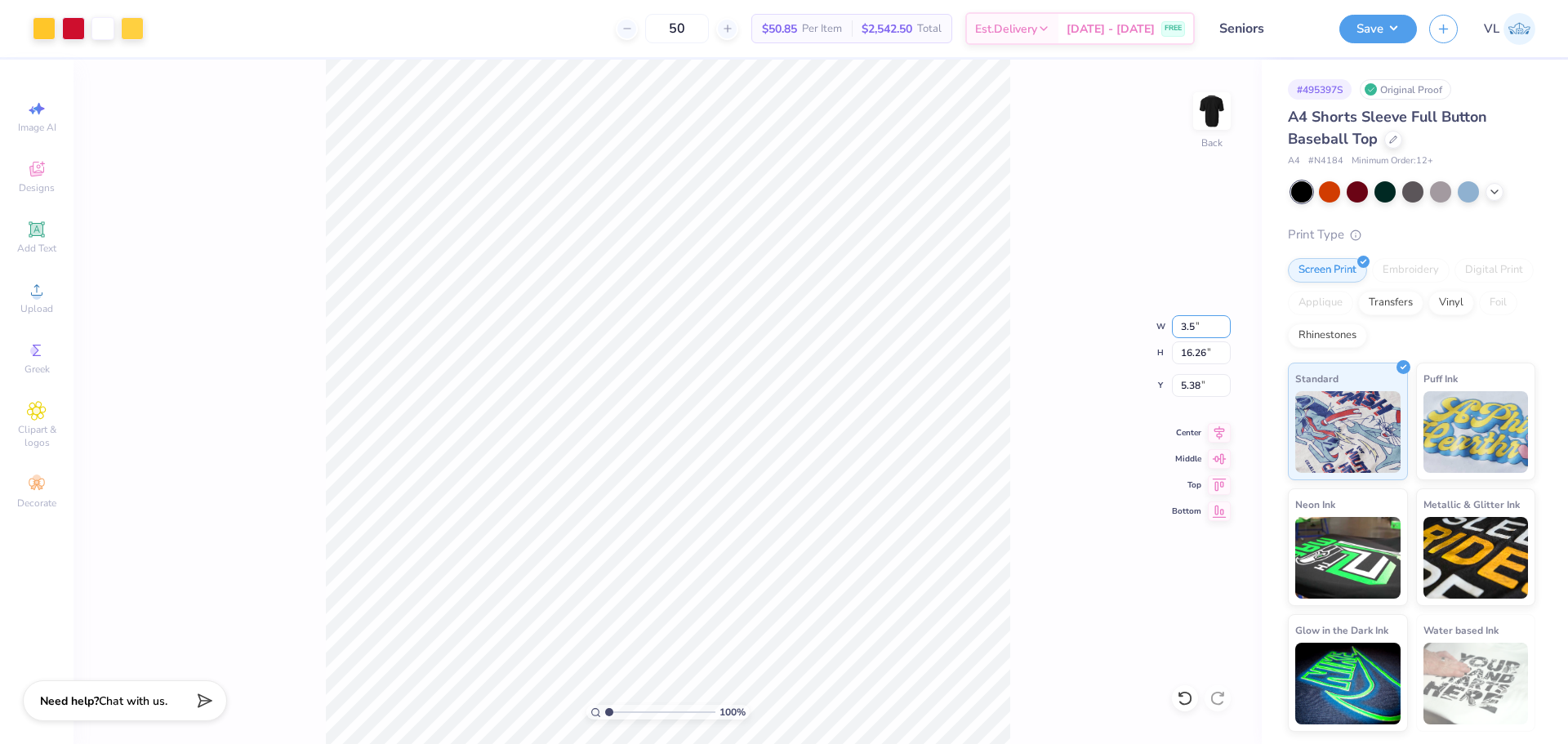
type input "3.50"
type input "3.79"
type input "3.99"
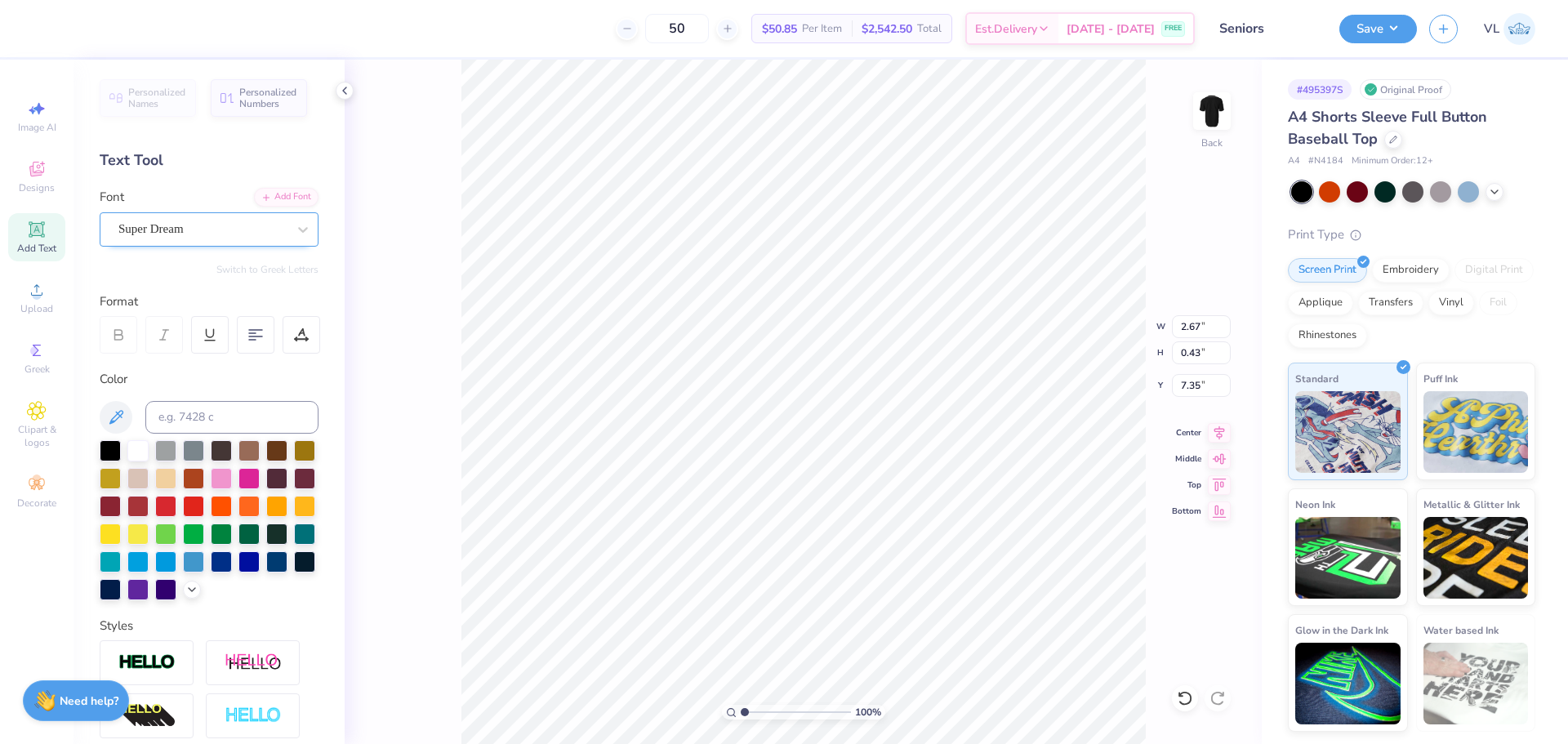
click at [165, 218] on div at bounding box center [202, 229] width 168 height 22
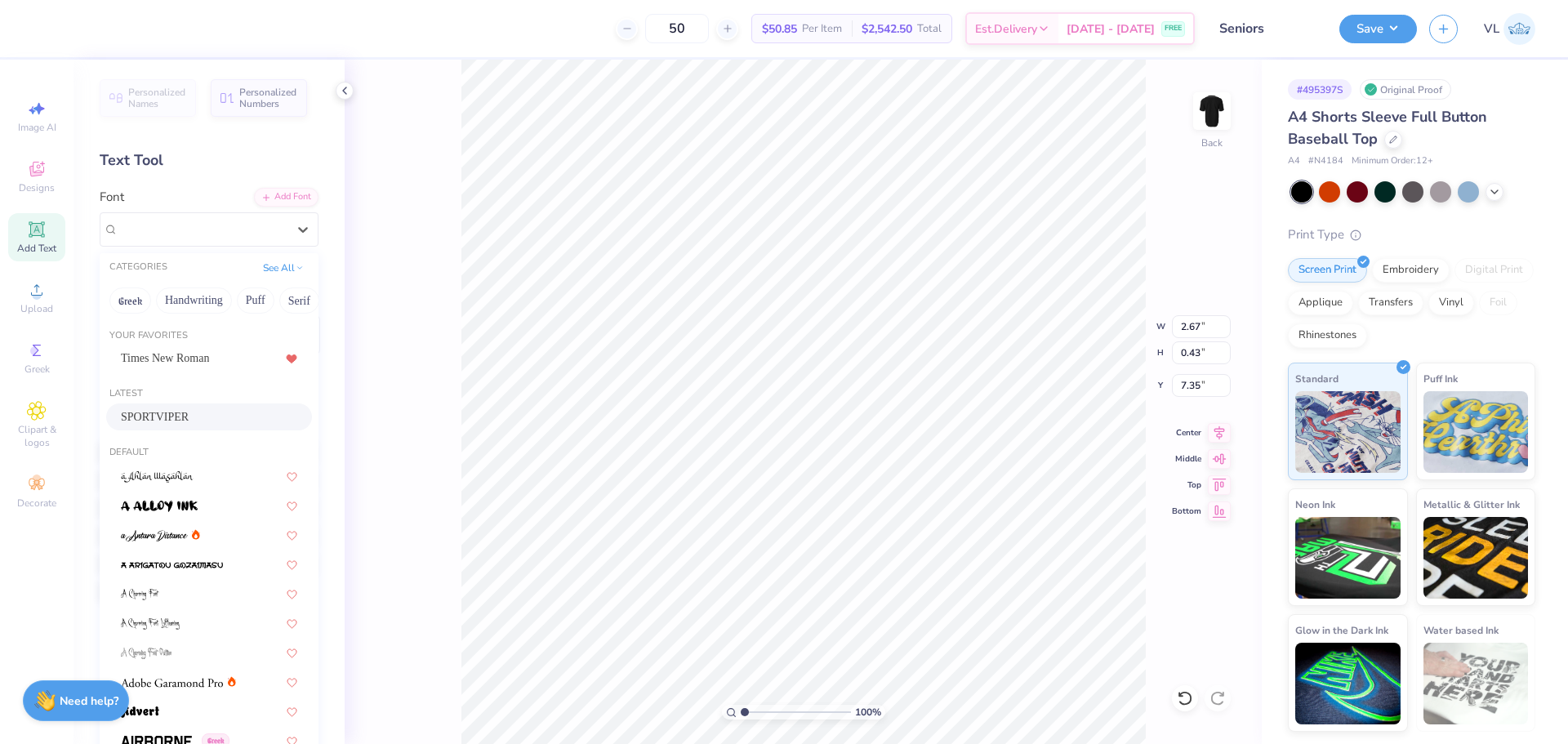
click at [145, 415] on span "SPORTVIPER" at bounding box center [155, 417] width 68 height 17
type input "1.39"
type input "0.40"
type input "7.41"
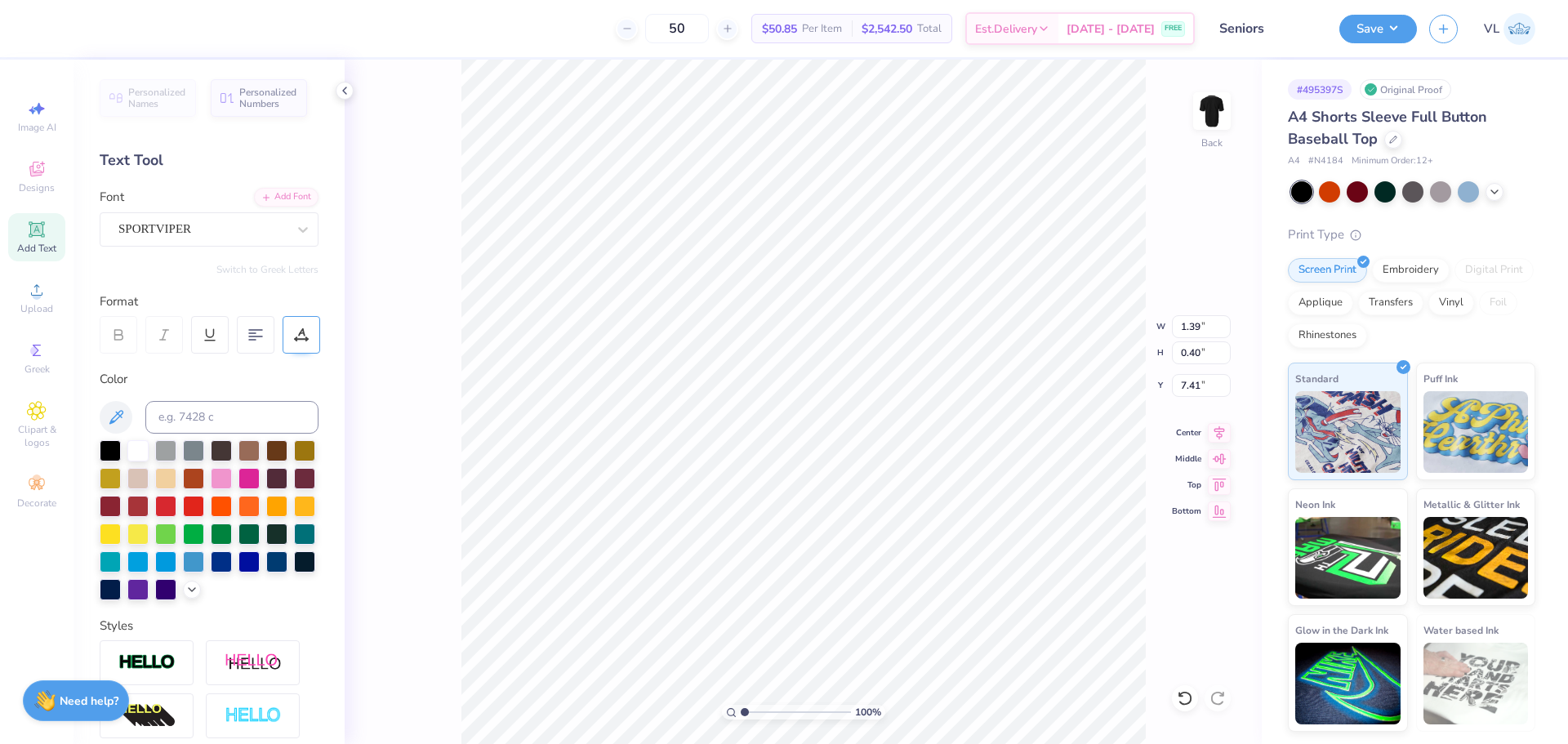
click at [304, 336] on icon at bounding box center [302, 332] width 7 height 8
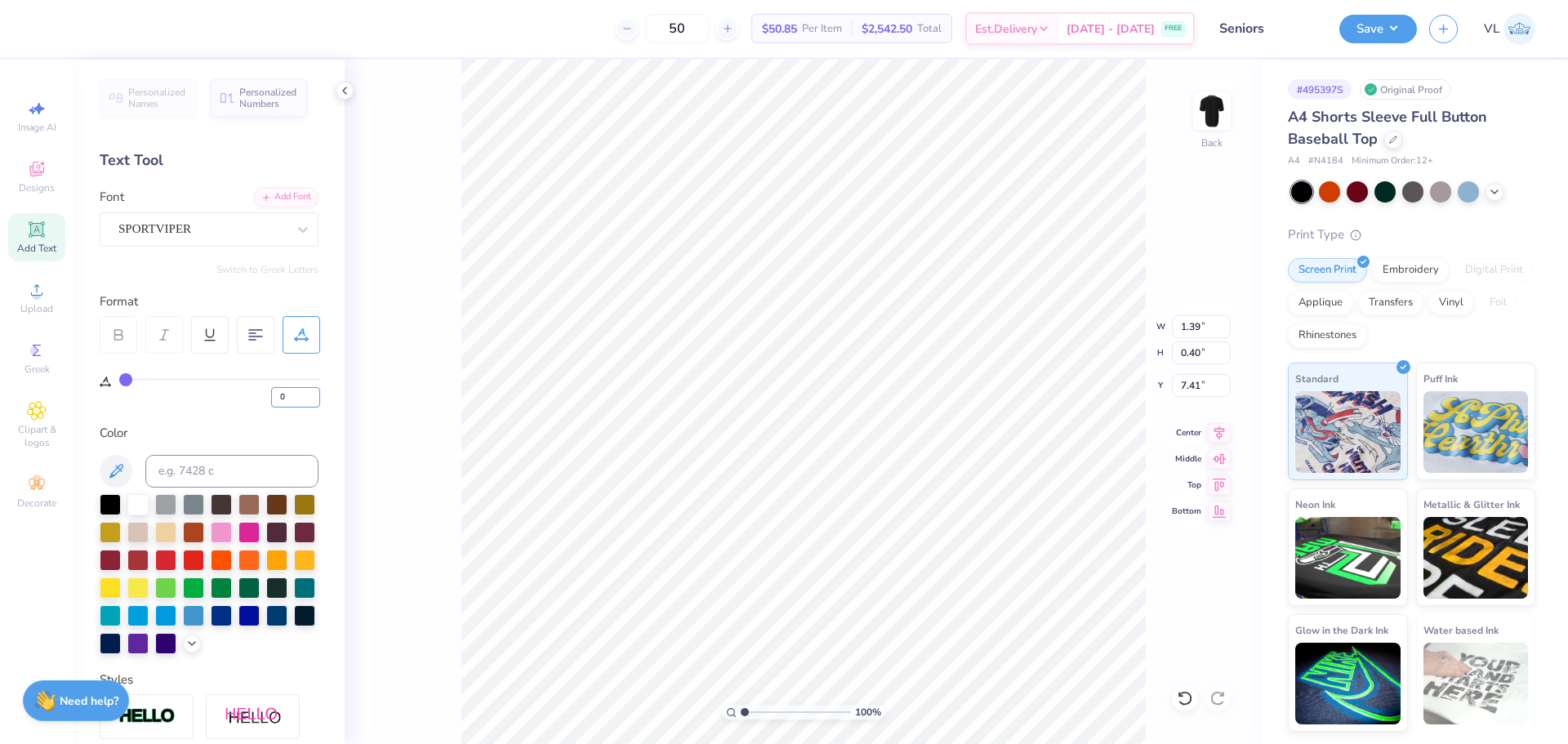
drag, startPoint x: 303, startPoint y: 392, endPoint x: 222, endPoint y: 392, distance: 81.0
click at [225, 394] on div "0" at bounding box center [220, 393] width 200 height 29
type input "45"
type input "3.25"
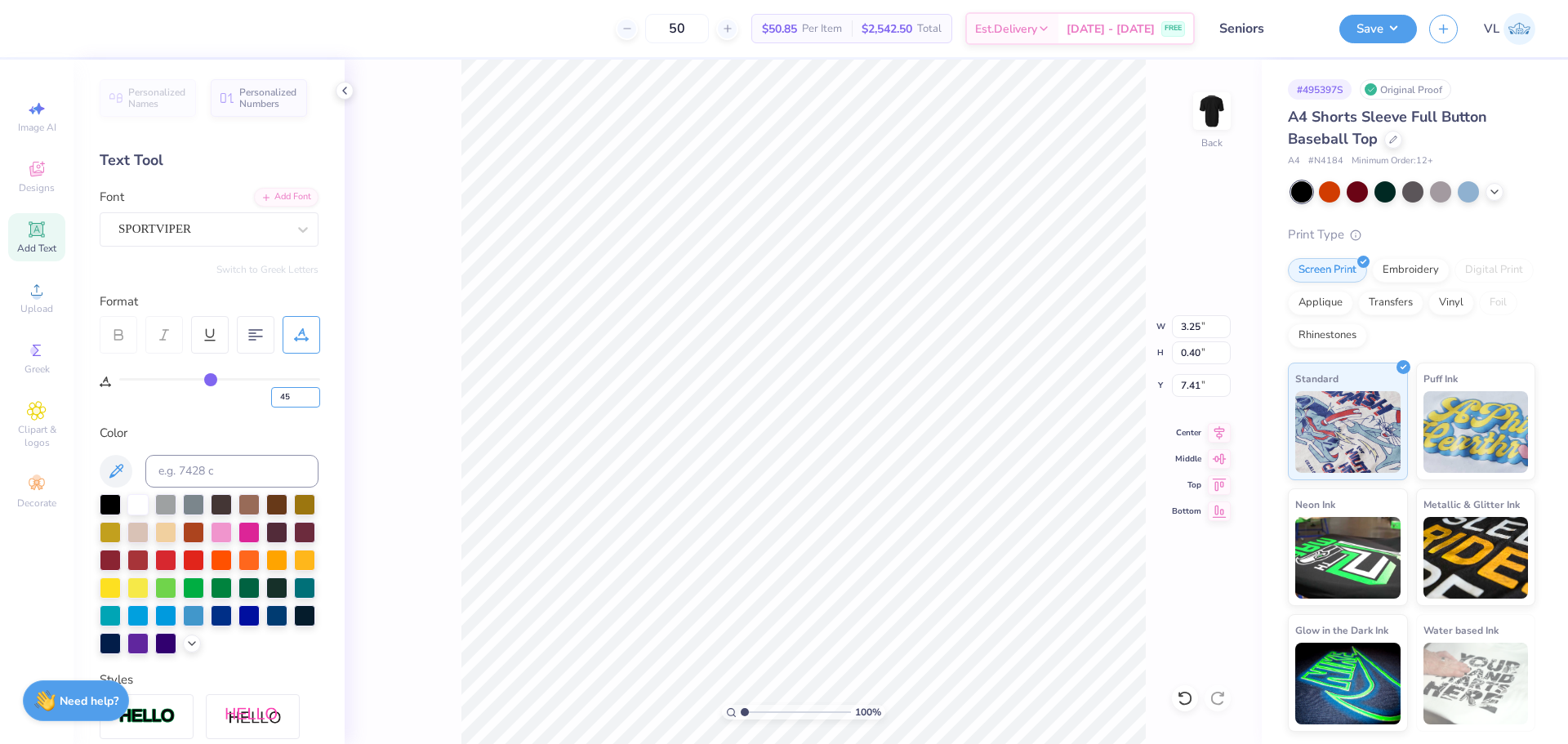
drag, startPoint x: 296, startPoint y: 398, endPoint x: 219, endPoint y: 396, distance: 77.0
click at [219, 396] on div "45" at bounding box center [220, 393] width 200 height 29
type input "50"
type input "3.46"
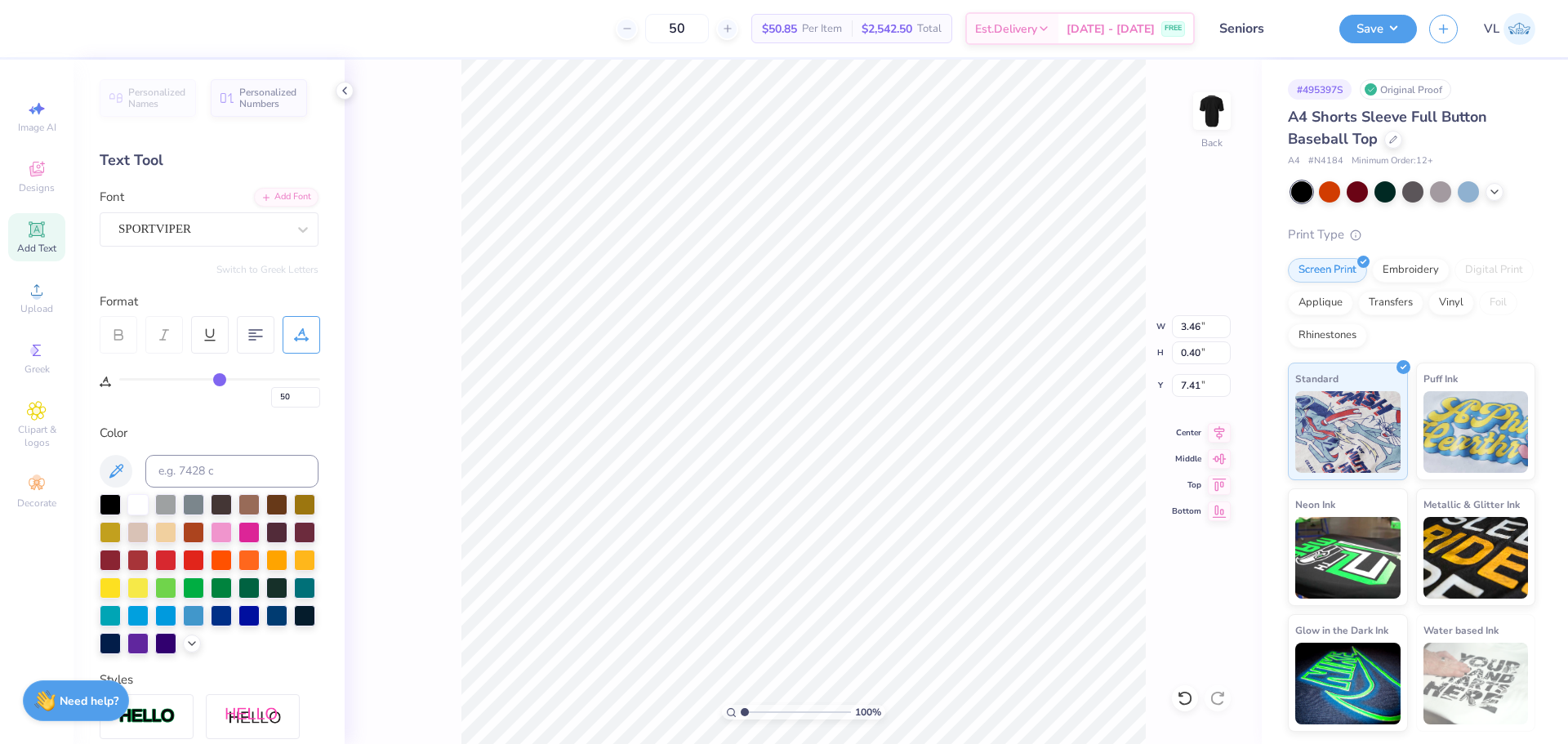
type input "7.44"
click at [1215, 425] on icon at bounding box center [1219, 429] width 23 height 19
type input "3.46"
type input "0.40"
type input "7.44"
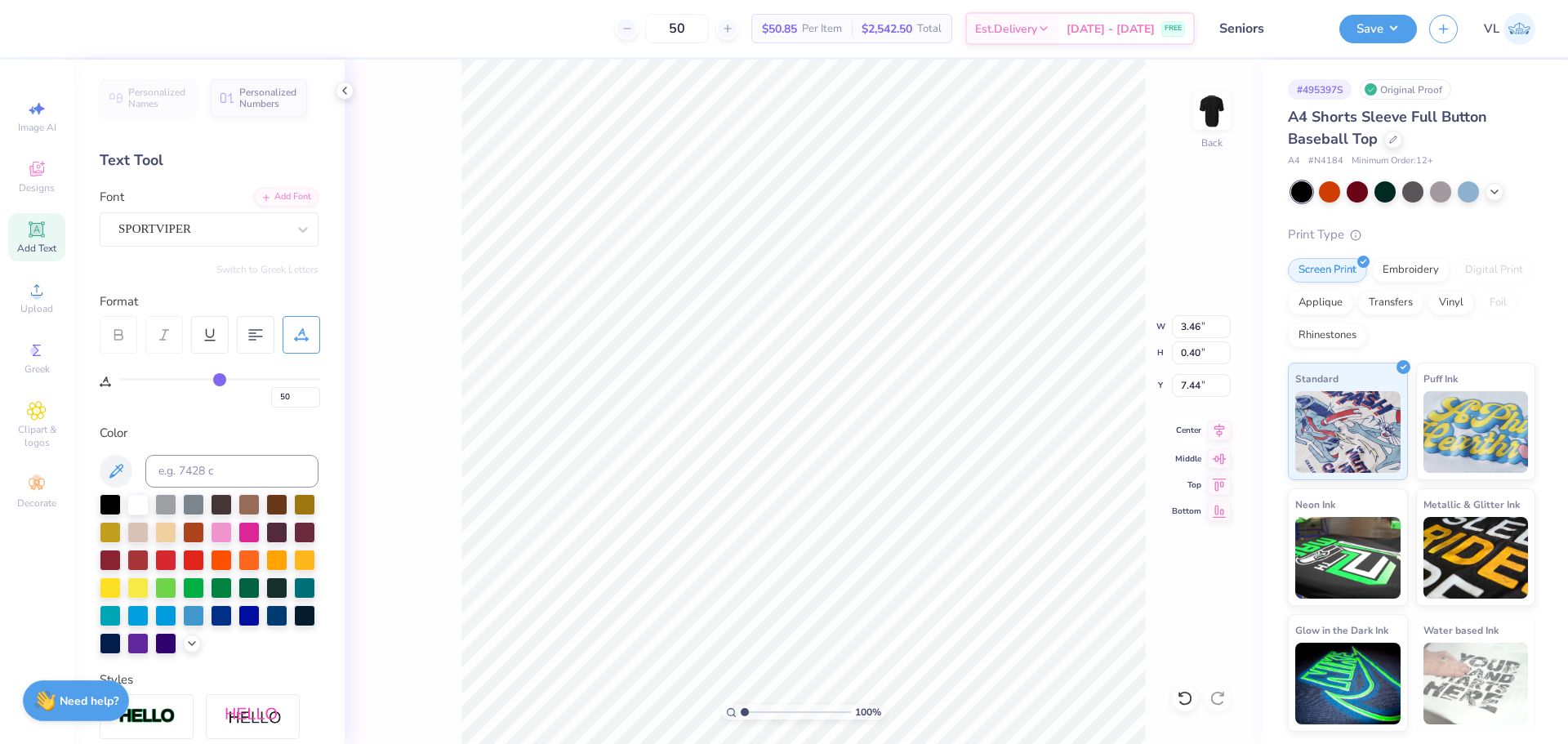
click at [1218, 429] on icon at bounding box center [1219, 429] width 23 height 19
click at [829, 506] on li "Group" at bounding box center [826, 507] width 128 height 32
type input "3.87"
click at [1188, 352] on input "3.86" at bounding box center [1201, 352] width 59 height 23
type input "3.5"
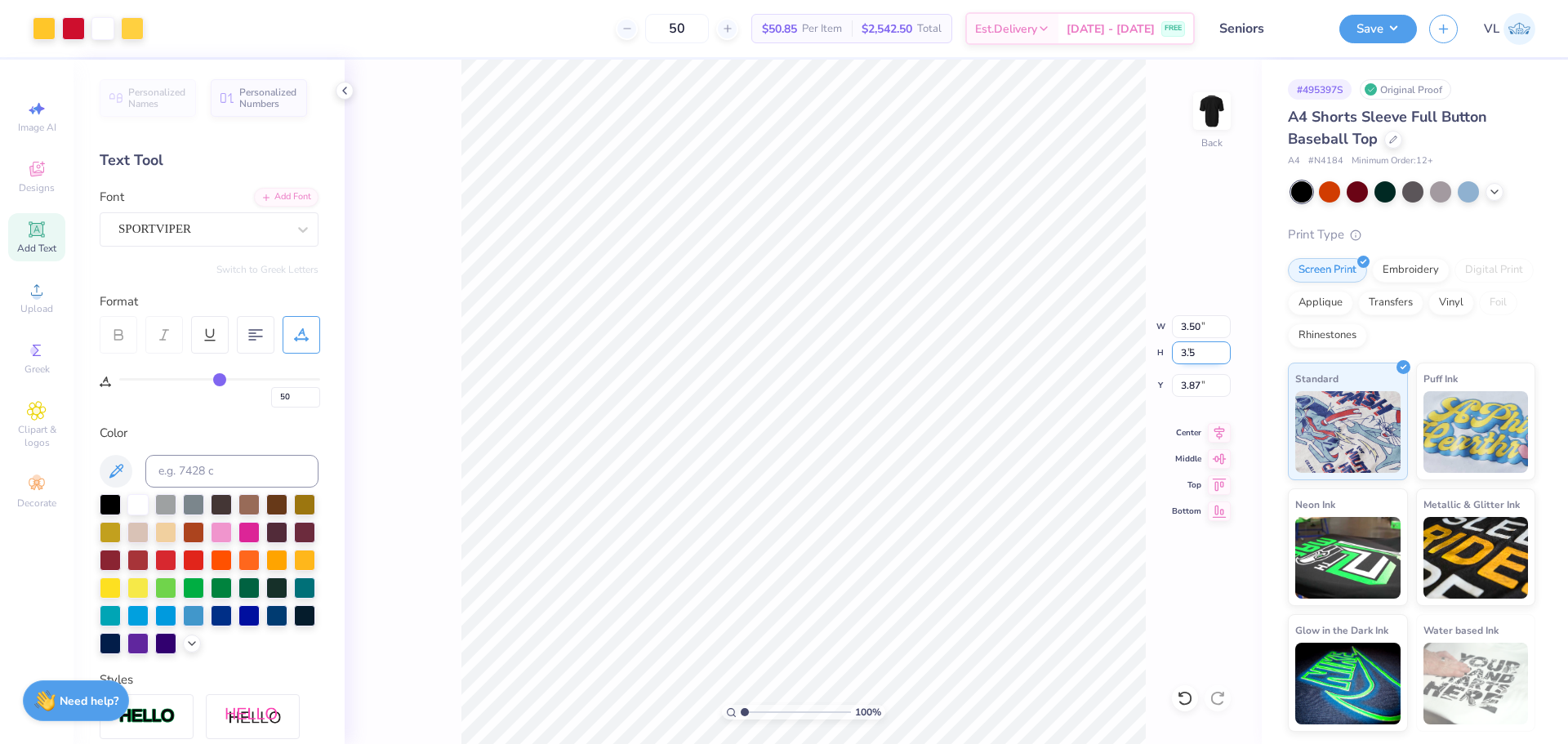
type input "3.18"
type input "3.50"
click at [1194, 384] on input "4.05" at bounding box center [1201, 385] width 59 height 23
type input "3.00"
click at [33, 18] on div at bounding box center [44, 27] width 23 height 23
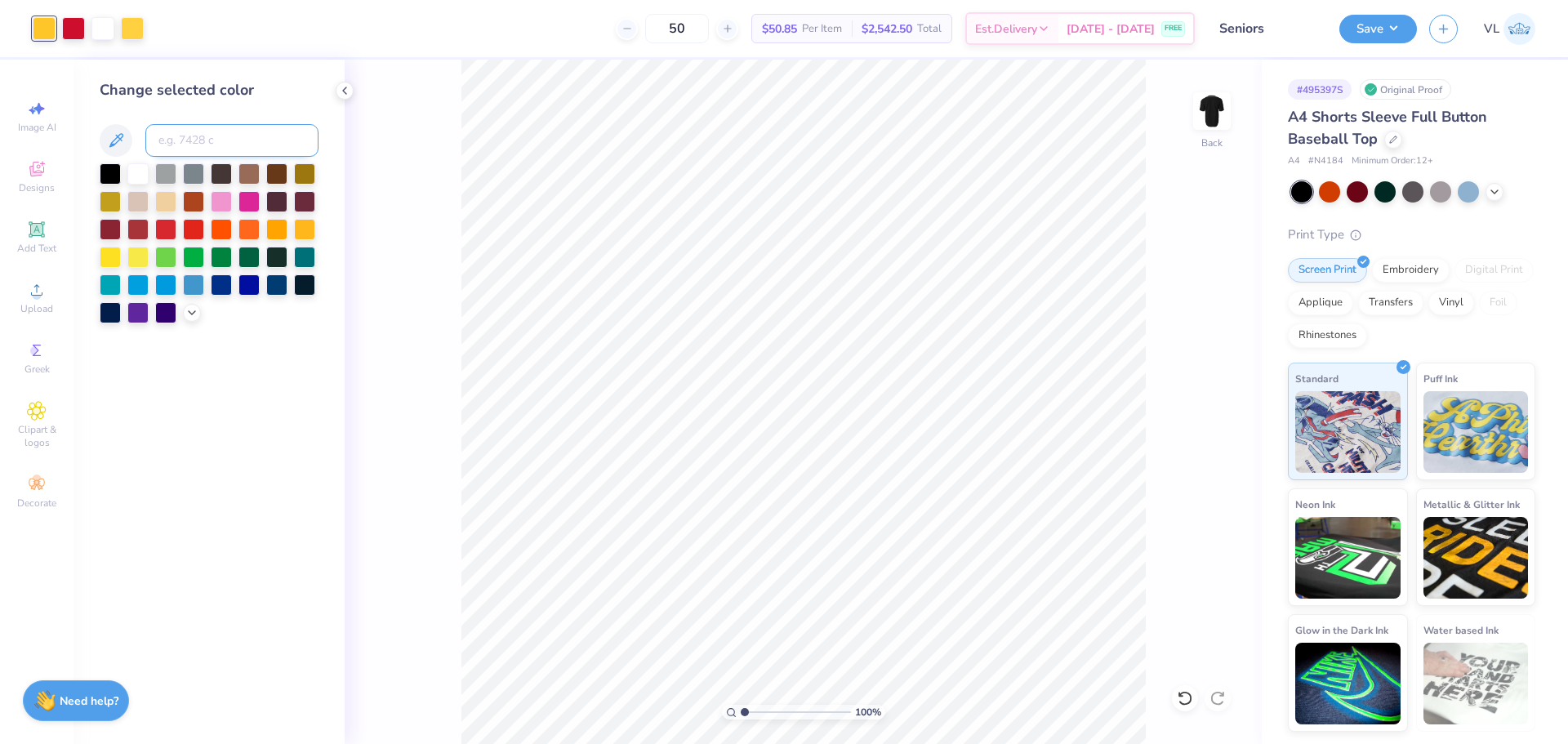
click at [191, 143] on input at bounding box center [232, 141] width 173 height 33
type input "122"
click at [52, 29] on div at bounding box center [44, 29] width 23 height 23
click at [183, 146] on input at bounding box center [232, 141] width 173 height 33
type input "123"
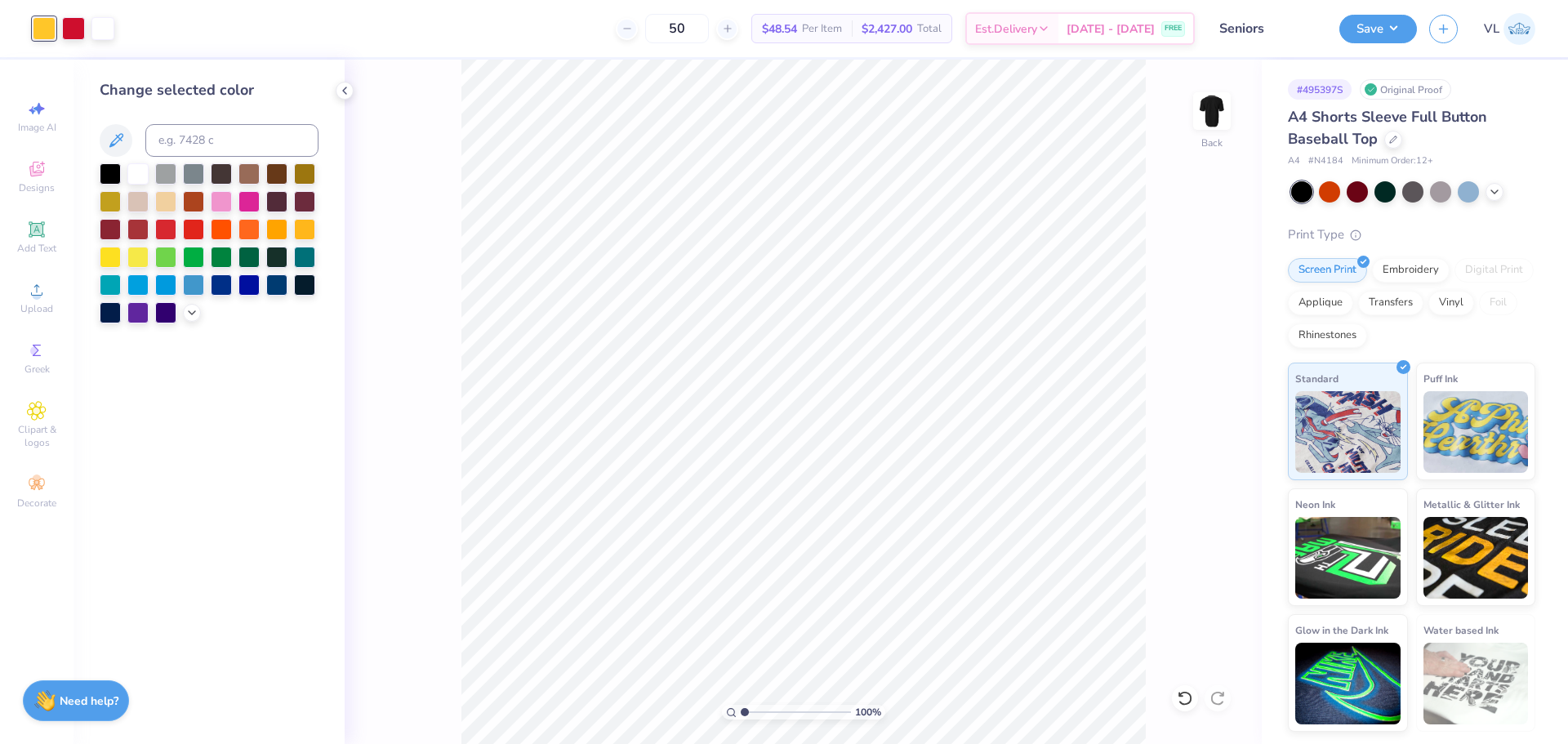
click at [1190, 194] on div "100 % Back" at bounding box center [803, 402] width 917 height 684
click at [545, 16] on div "Art colors 50 $48.54 Per Item $2,427.00 Total Est. Delivery [DATE] - [DATE] FRE…" at bounding box center [784, 372] width 1568 height 744
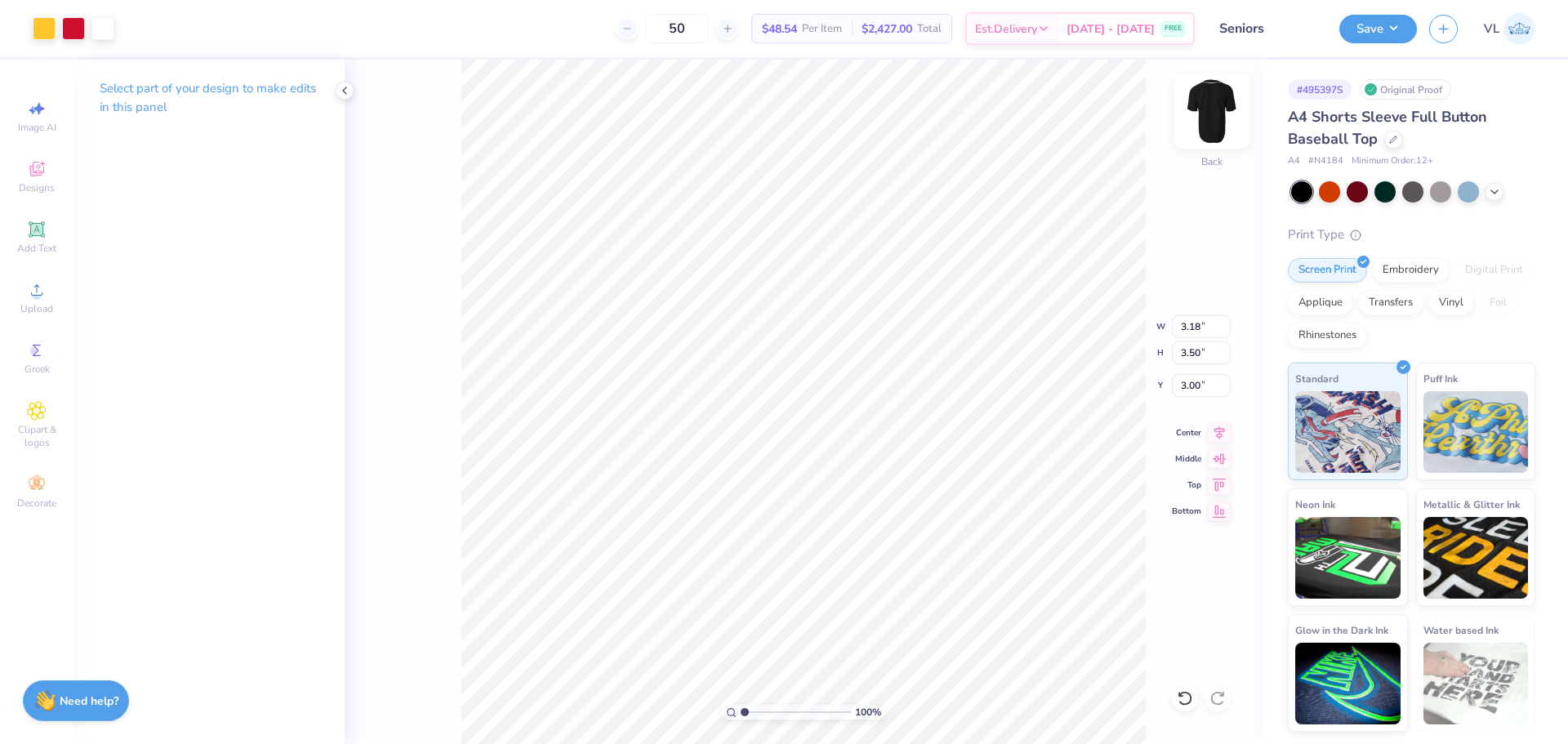
click at [1211, 100] on img at bounding box center [1211, 110] width 65 height 65
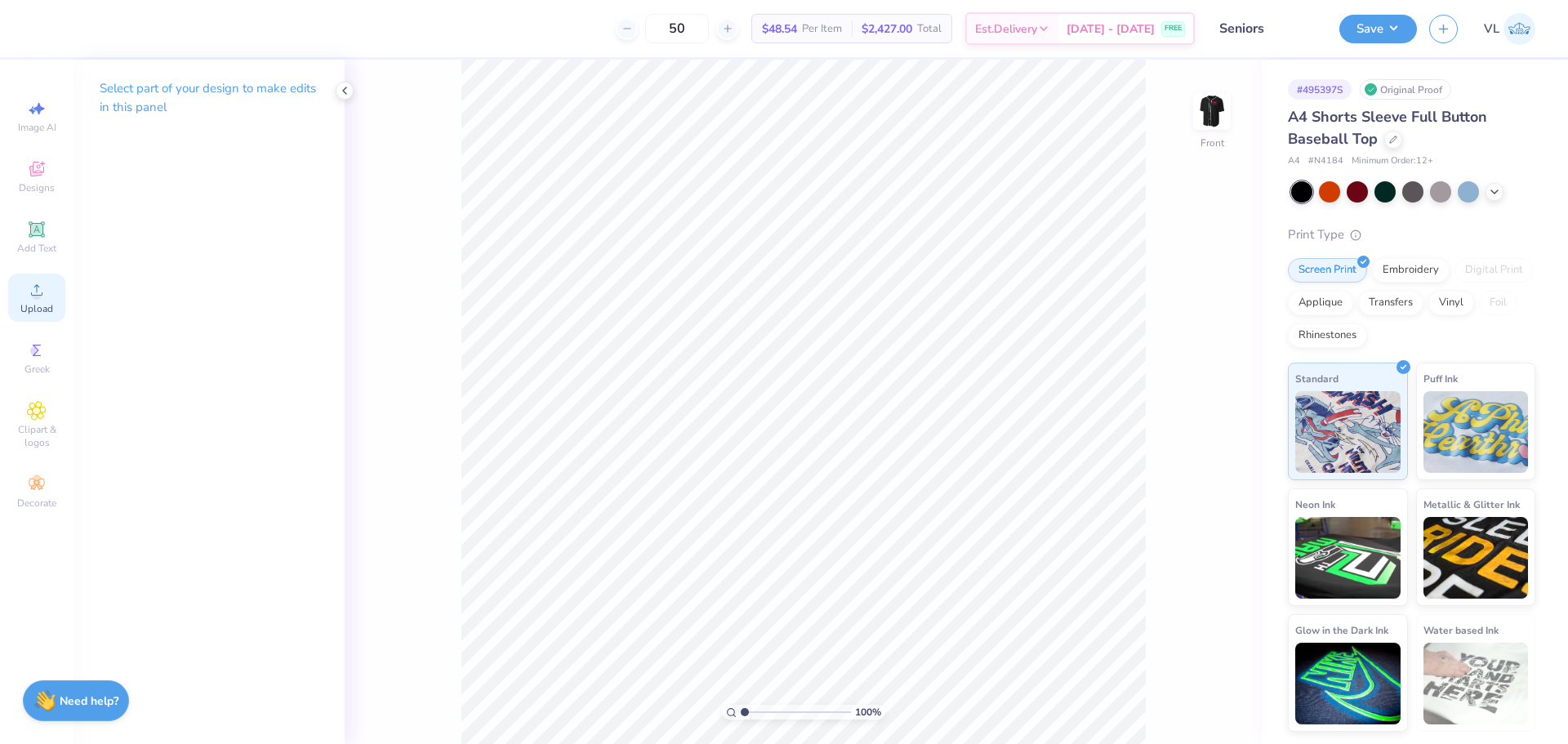
click at [39, 306] on span "Upload" at bounding box center [37, 309] width 33 height 13
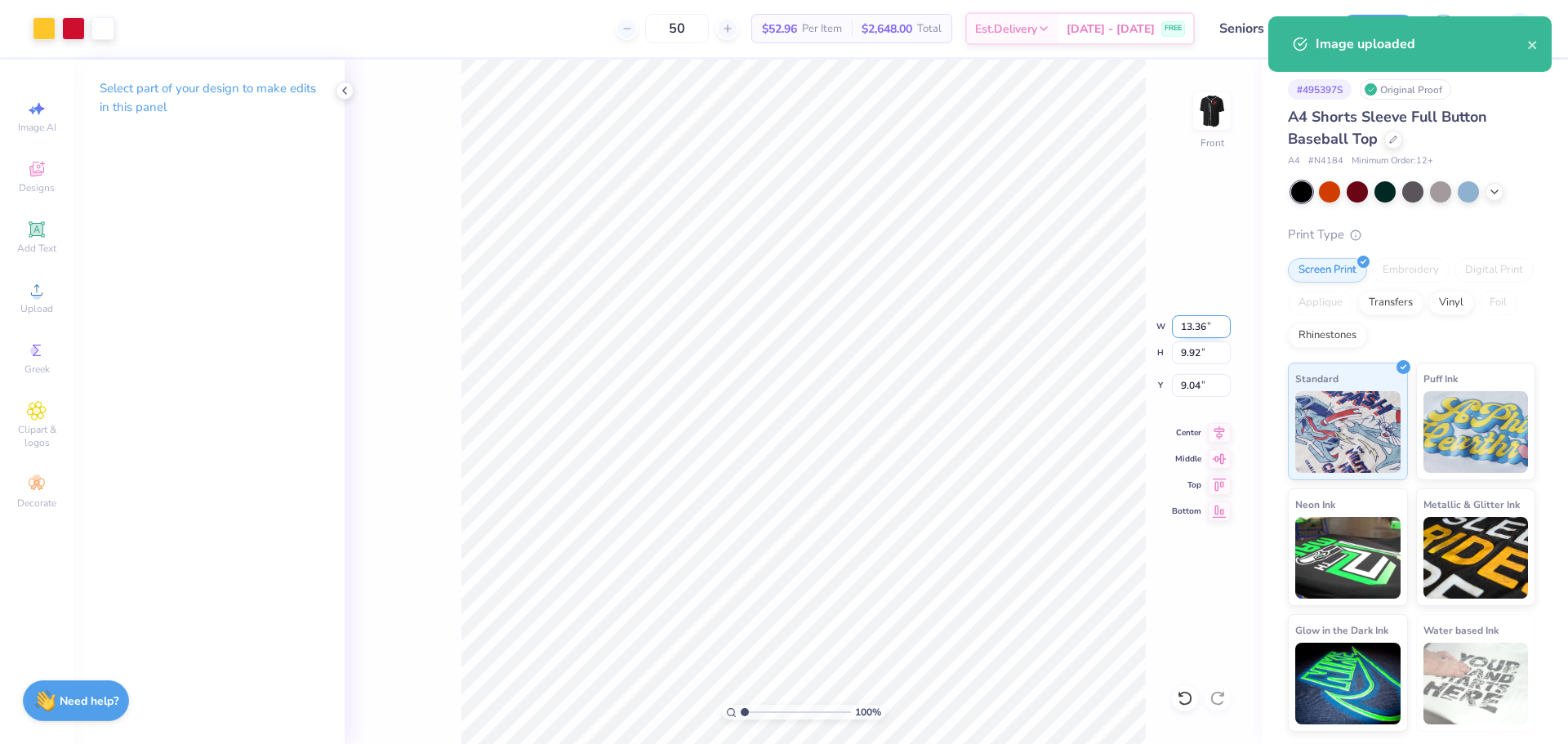
click at [1187, 328] on input "13.36" at bounding box center [1201, 326] width 59 height 23
type input "12.00"
type input "8.91"
type input "3.00"
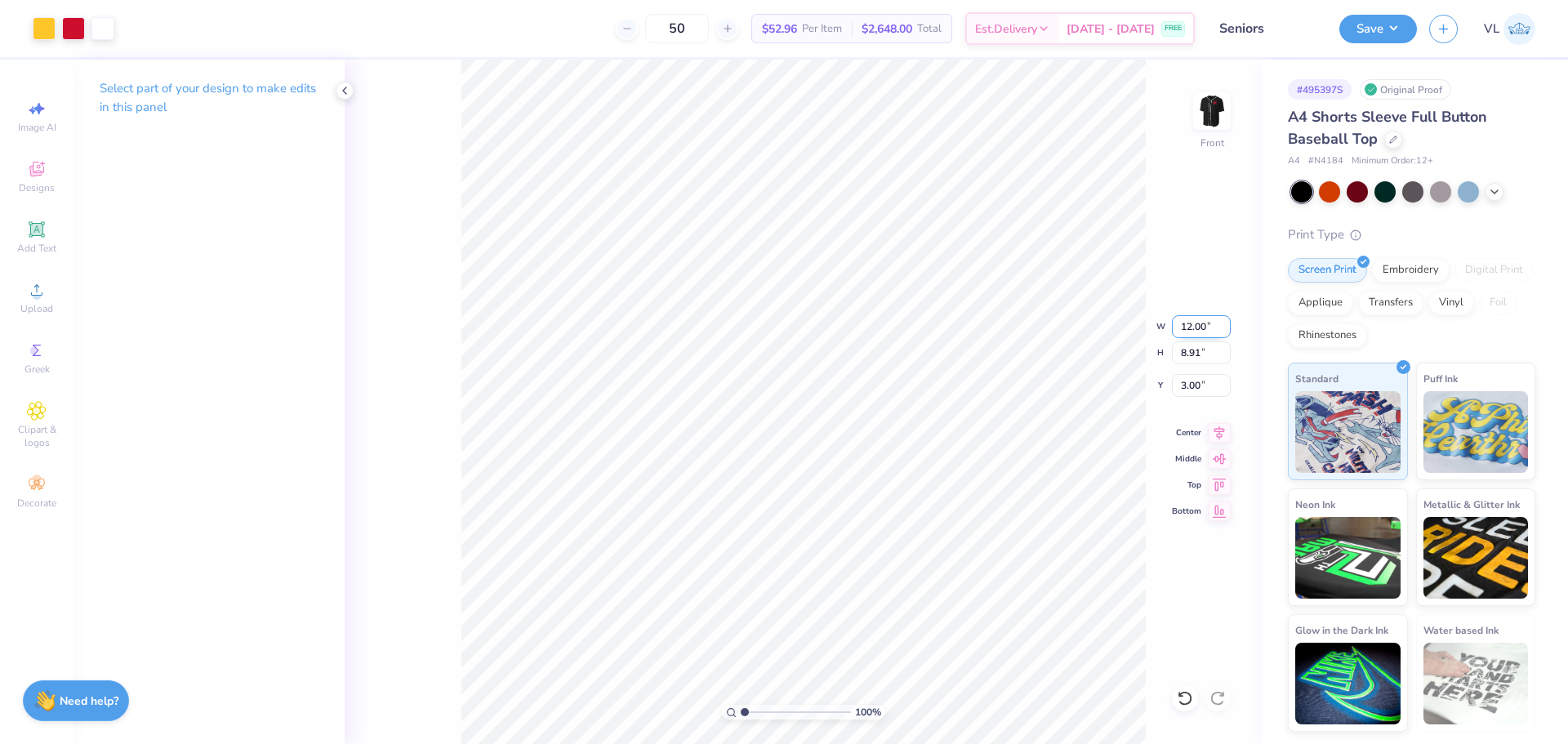
click at [1211, 324] on input "12.00" at bounding box center [1201, 326] width 59 height 23
type input "12.50"
type input "9.28"
type input "3.00"
click at [599, 55] on div "Art colors 50 $52.96 Per Item $2,648.00 Total Est. Delivery [DATE] - [DATE] FRE…" at bounding box center [784, 372] width 1568 height 744
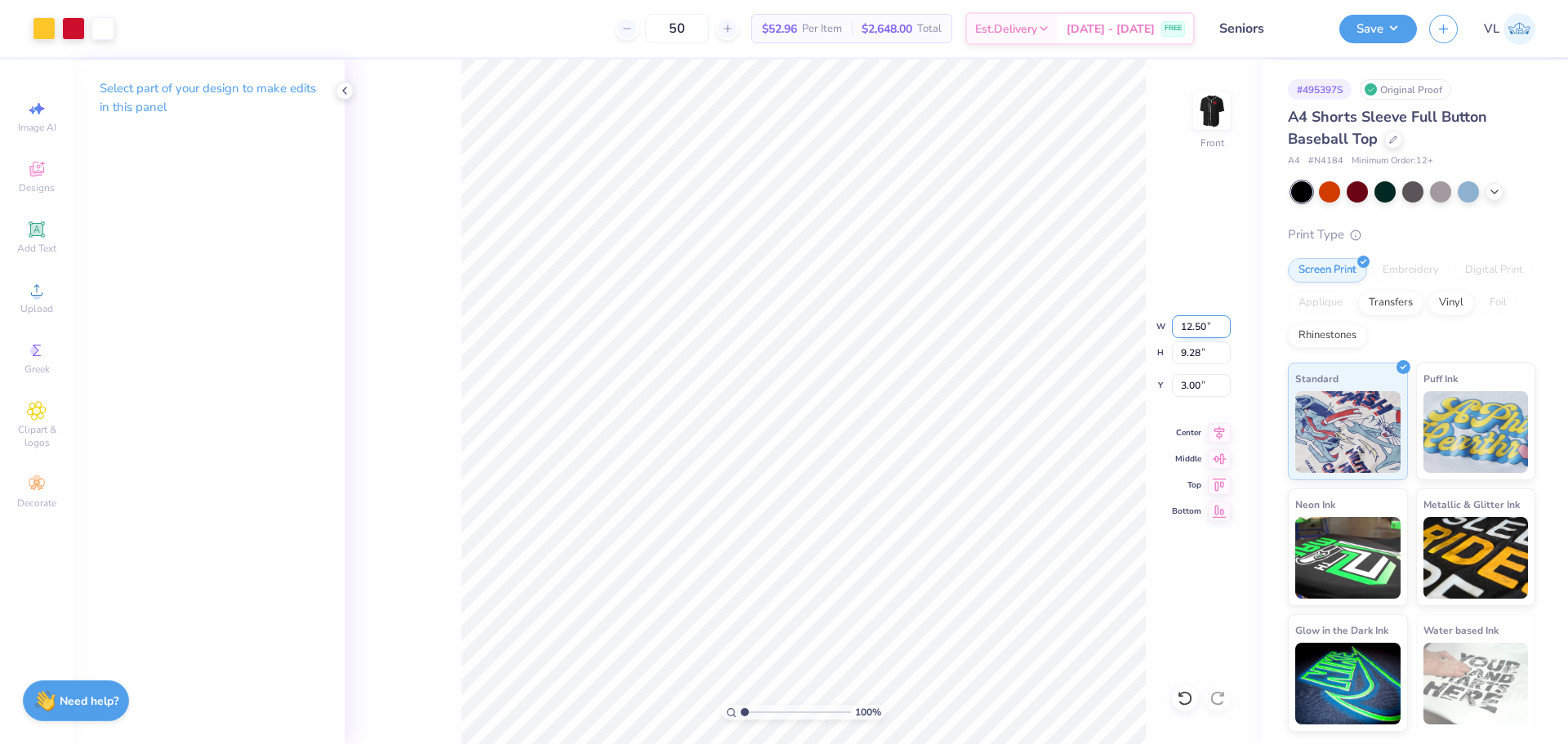
click at [1199, 326] on input "12.50" at bounding box center [1201, 326] width 59 height 23
type input "12.00"
type input "8.91"
type input "3.00"
click at [1353, 25] on button "Save" at bounding box center [1378, 26] width 77 height 29
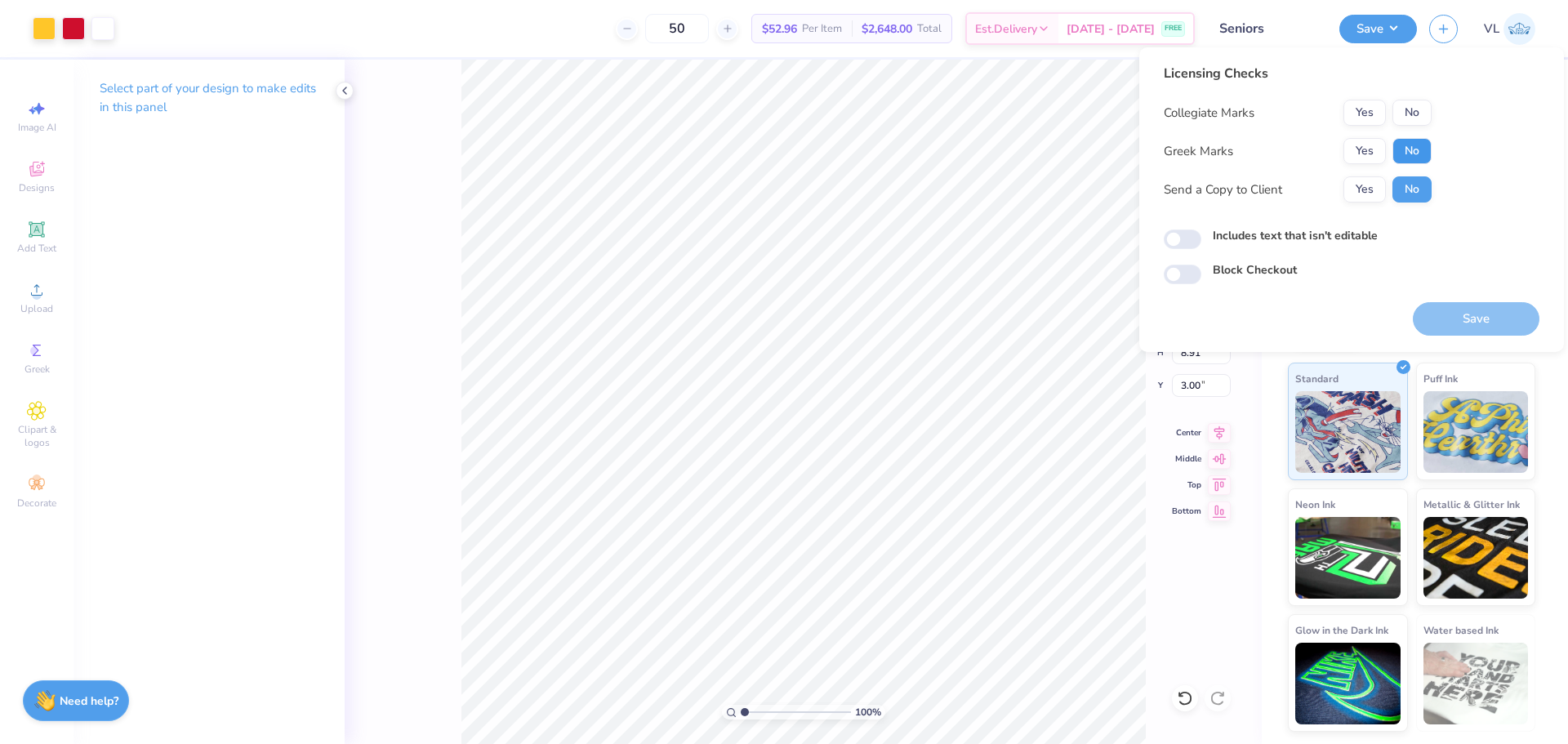
click at [1404, 152] on button "No" at bounding box center [1412, 151] width 40 height 26
click at [1417, 120] on button "No" at bounding box center [1412, 112] width 40 height 26
click at [1471, 317] on button "Save" at bounding box center [1476, 319] width 127 height 33
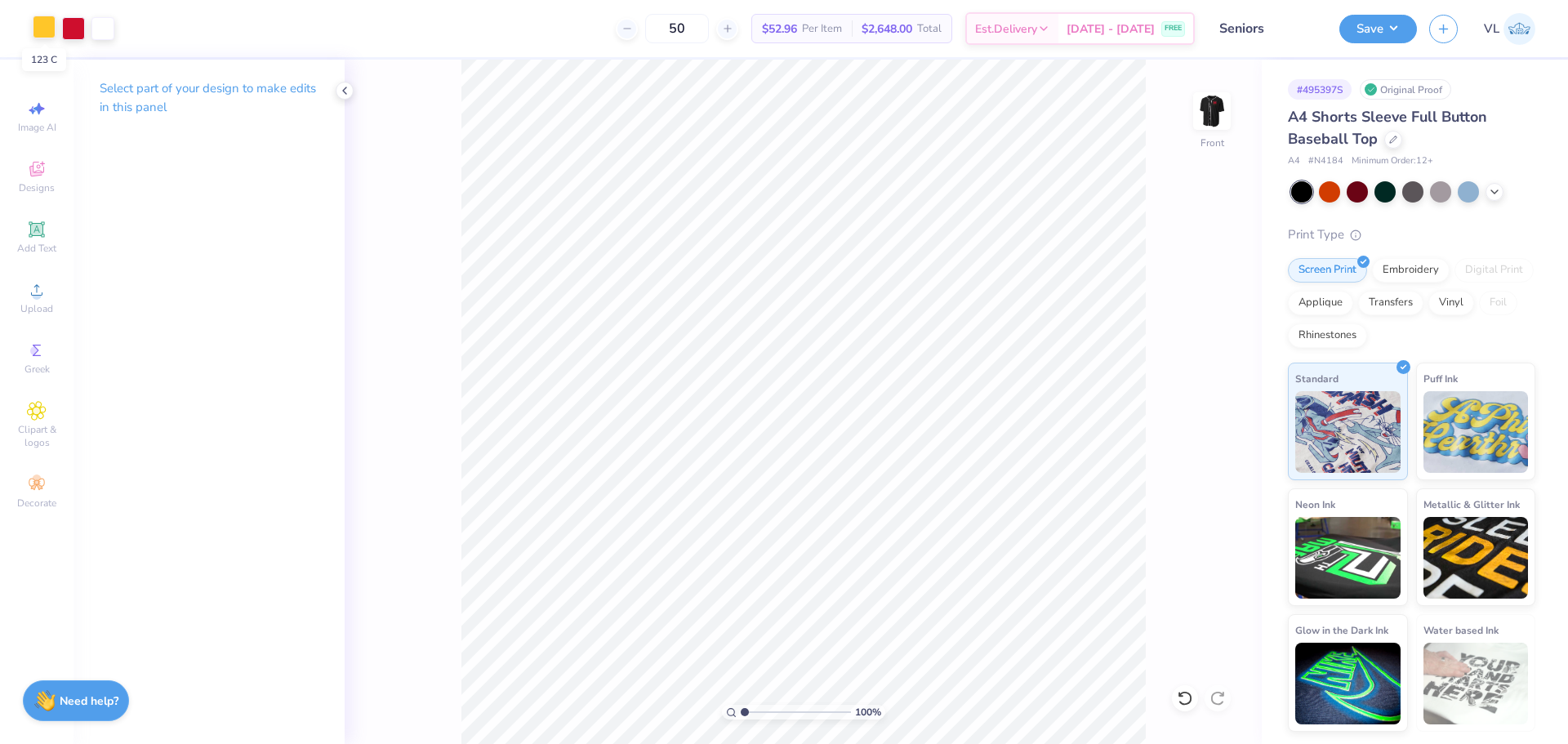
click at [33, 38] on div at bounding box center [44, 27] width 23 height 23
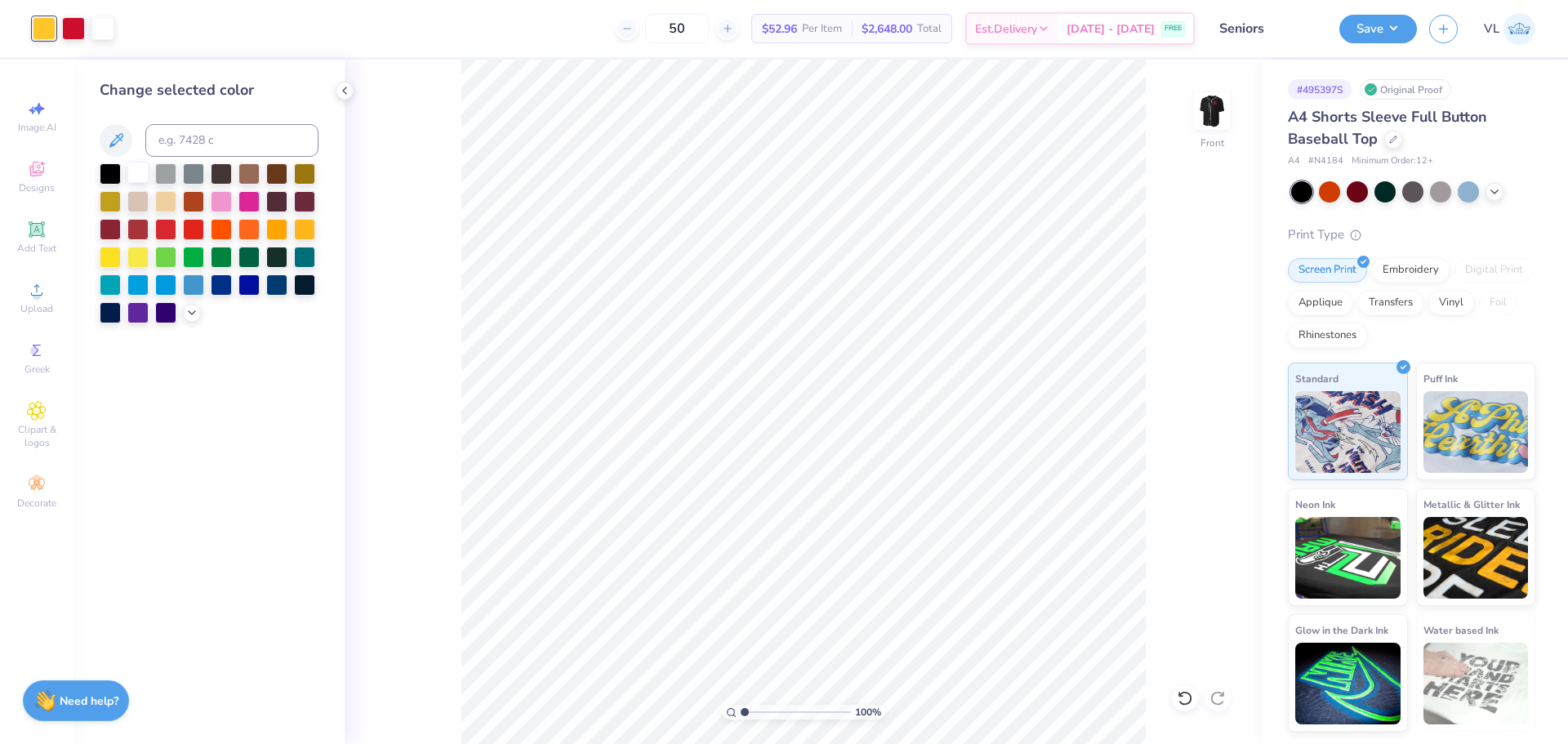
click at [136, 172] on div at bounding box center [138, 172] width 21 height 21
click at [78, 19] on div at bounding box center [73, 27] width 23 height 23
click at [252, 202] on div at bounding box center [248, 200] width 21 height 21
click at [35, 22] on div at bounding box center [44, 27] width 23 height 23
click at [203, 139] on input at bounding box center [232, 141] width 173 height 33
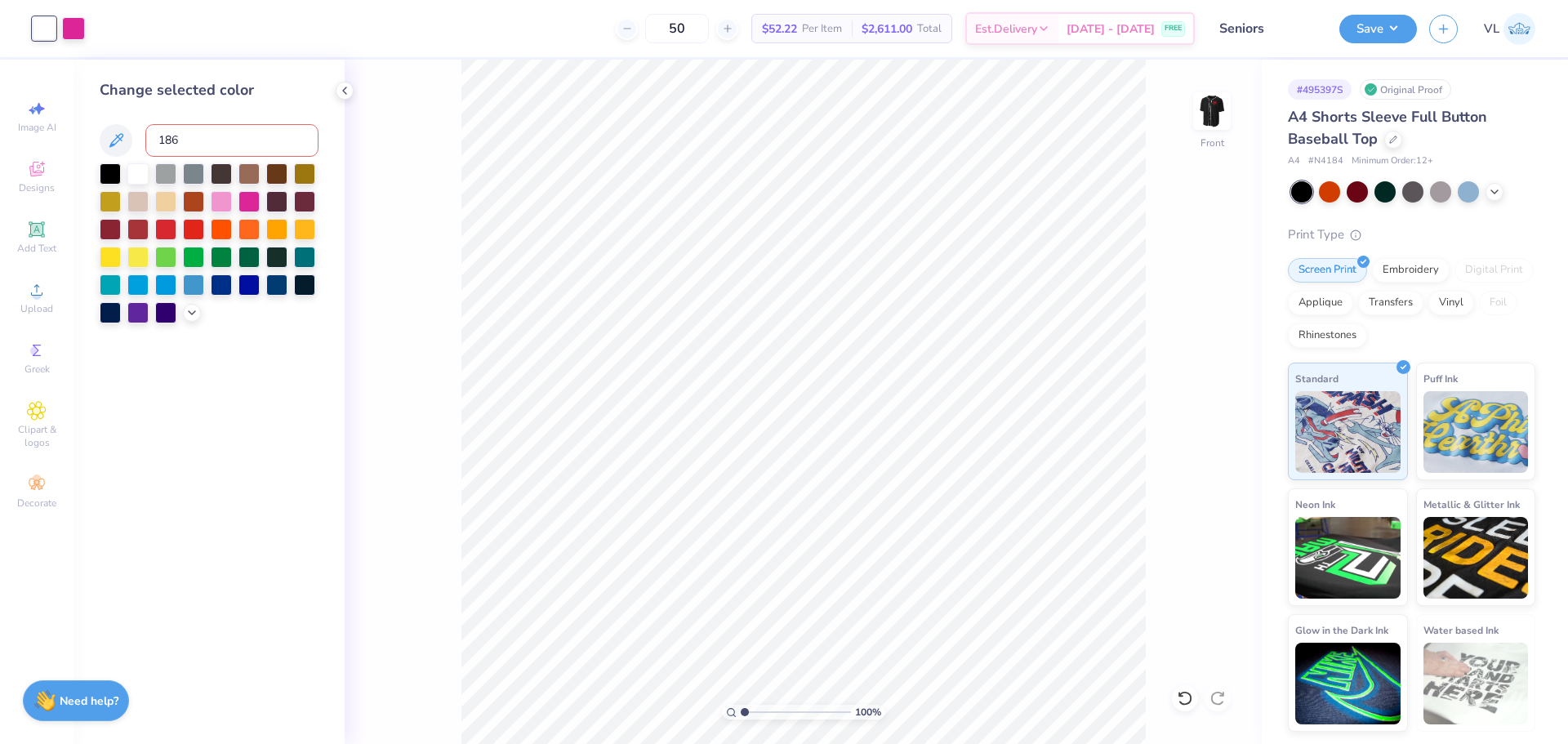
type input "186"
click at [69, 26] on div at bounding box center [73, 27] width 23 height 23
click at [139, 170] on div at bounding box center [138, 172] width 21 height 21
click at [41, 16] on div at bounding box center [44, 27] width 23 height 23
click at [168, 205] on div at bounding box center [166, 200] width 21 height 21
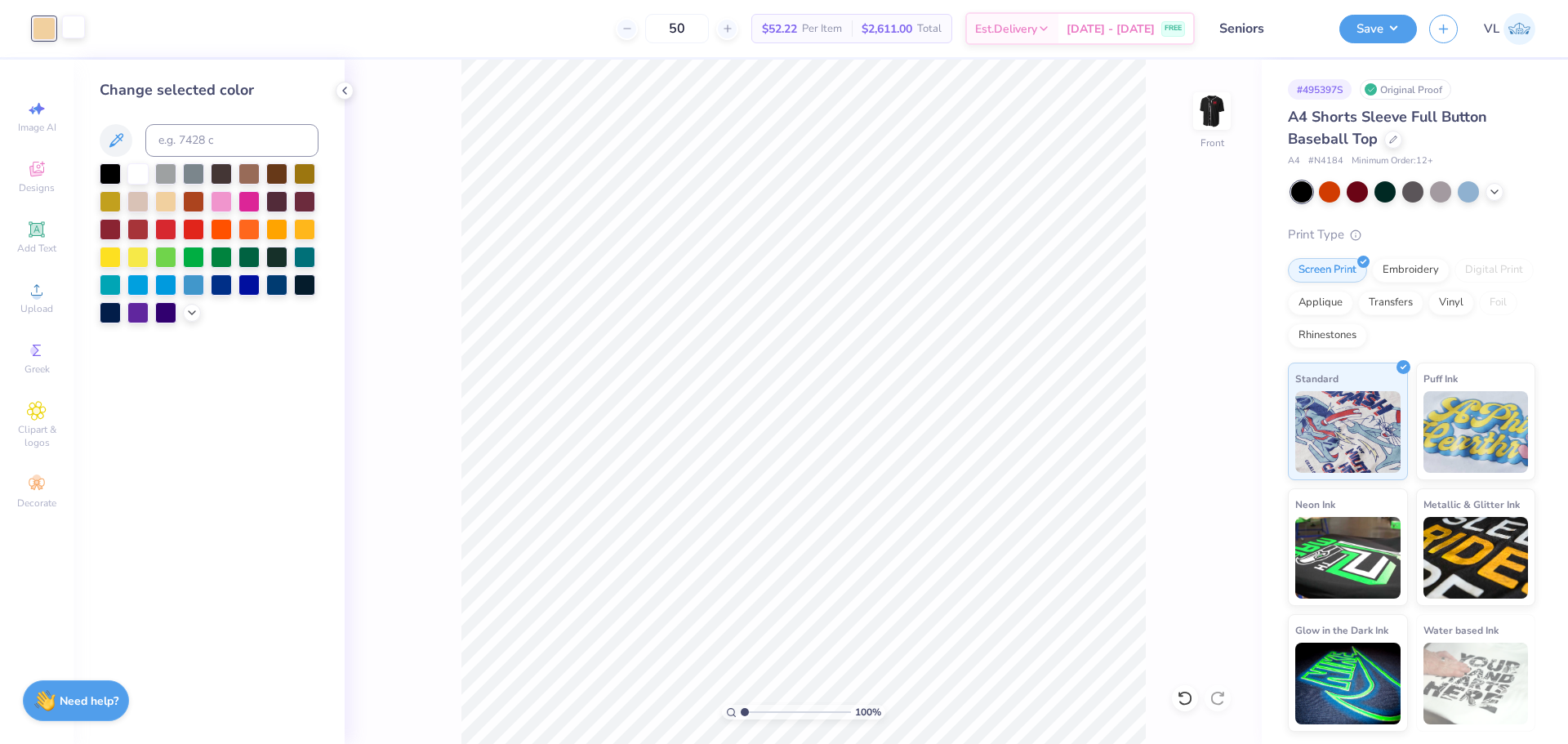
click at [76, 30] on div at bounding box center [73, 27] width 23 height 23
click at [203, 140] on input at bounding box center [232, 141] width 173 height 33
click at [304, 56] on div "50 $52.22 Per Item $2,611.00 Total Est. Delivery [DATE] - [DATE] FREE" at bounding box center [647, 29] width 1098 height 57
click at [30, 36] on div "Art colors" at bounding box center [42, 29] width 85 height 57
click at [48, 36] on div at bounding box center [44, 27] width 23 height 23
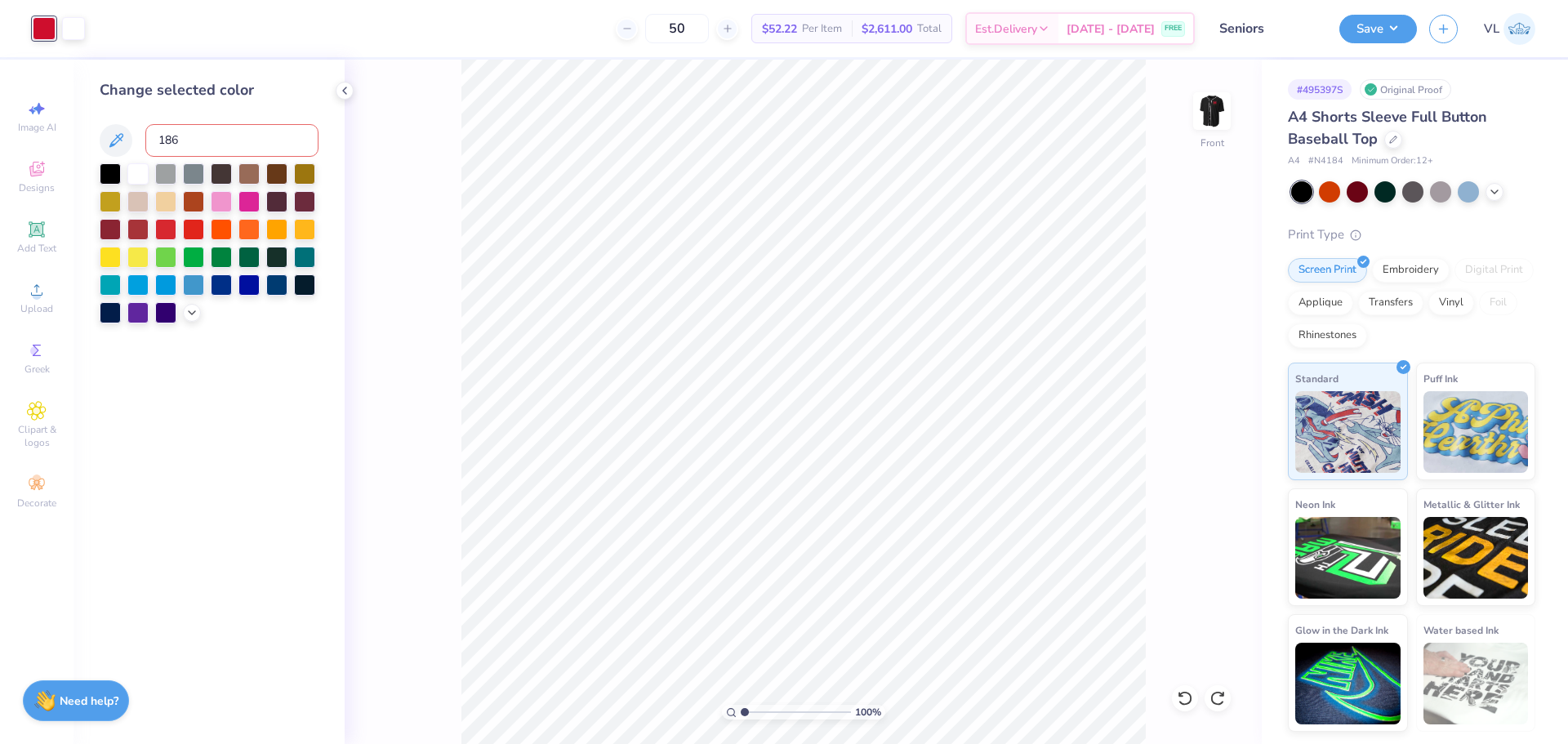
click at [186, 128] on input "186" at bounding box center [232, 141] width 173 height 33
type input "123"
click at [1214, 111] on img at bounding box center [1211, 110] width 65 height 65
click at [1218, 109] on img at bounding box center [1211, 110] width 65 height 65
click at [186, 223] on div at bounding box center [193, 227] width 21 height 21
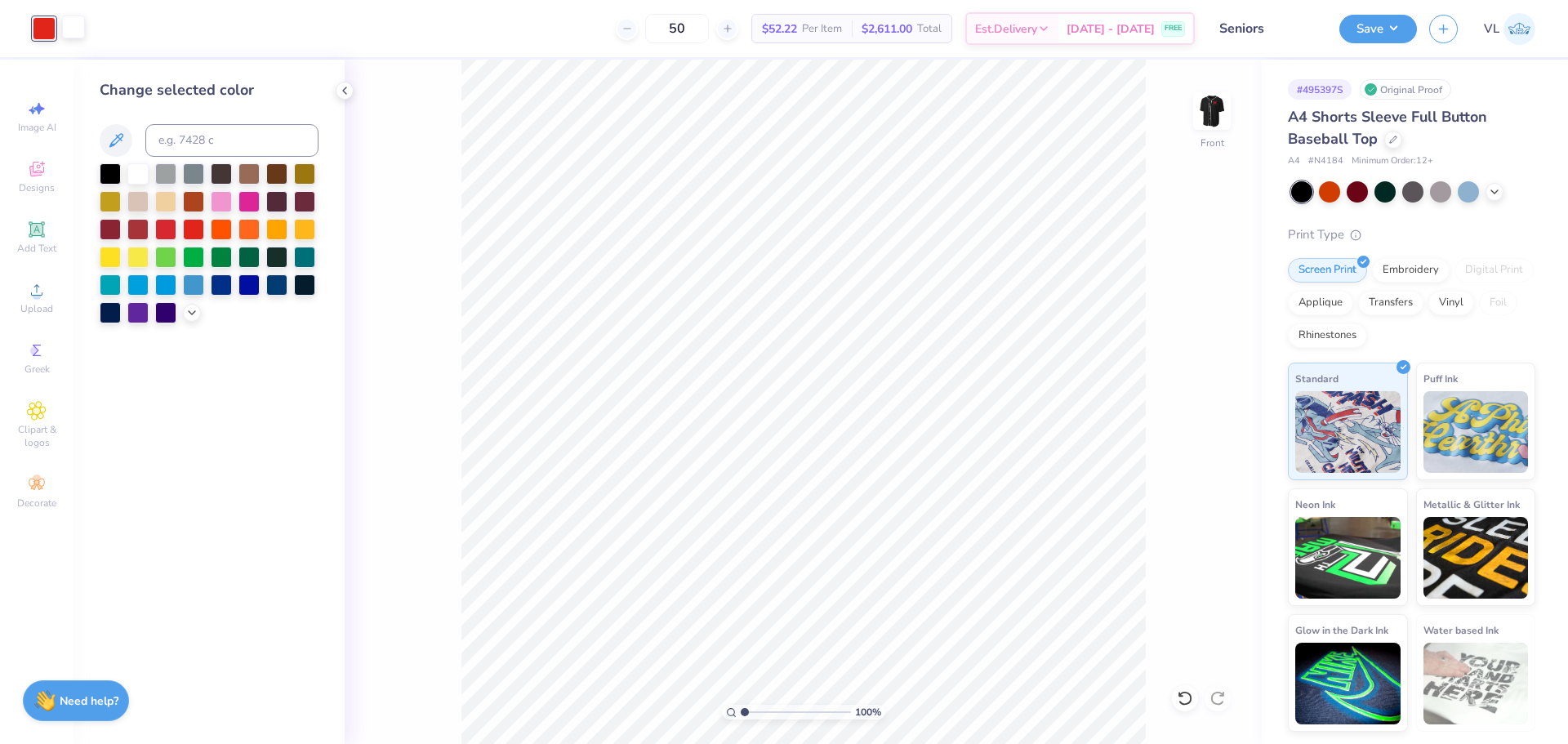
click at [77, 26] on div at bounding box center [73, 27] width 23 height 23
click at [200, 139] on input at bounding box center [232, 141] width 173 height 33
type input "186"
click at [44, 22] on div at bounding box center [44, 27] width 23 height 23
click at [246, 132] on input at bounding box center [232, 141] width 173 height 33
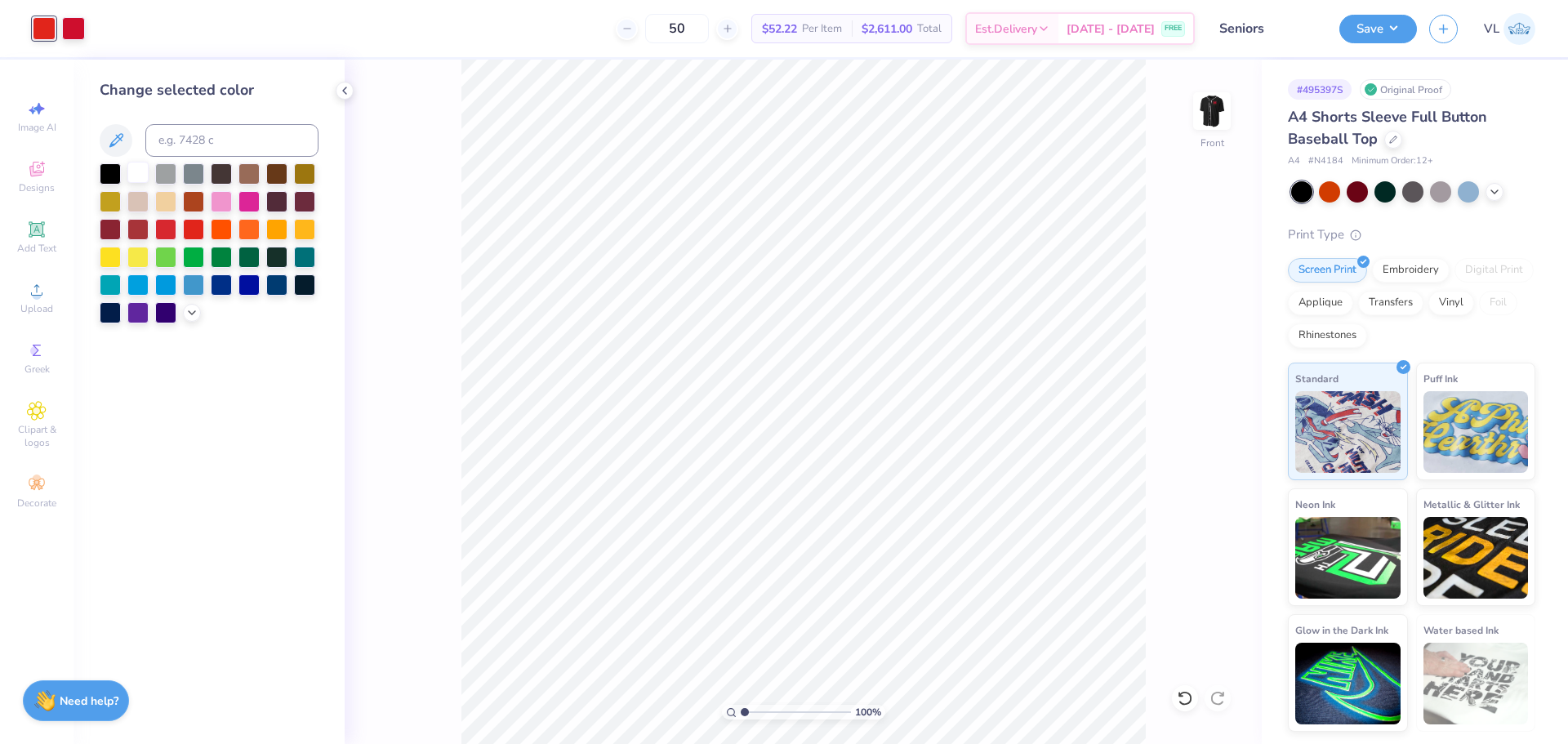
click at [130, 172] on div at bounding box center [138, 172] width 21 height 21
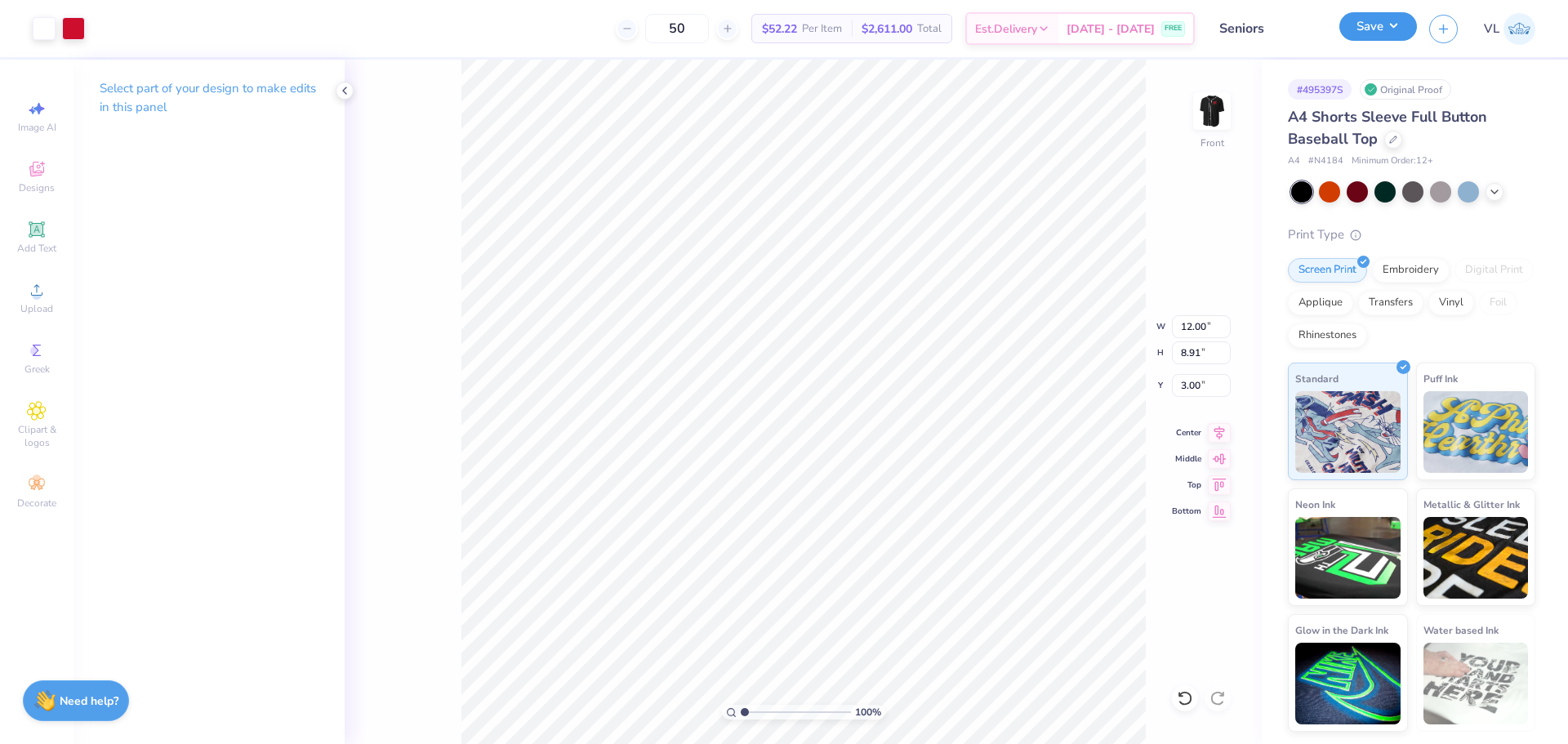
click at [1369, 36] on button "Save" at bounding box center [1378, 26] width 77 height 29
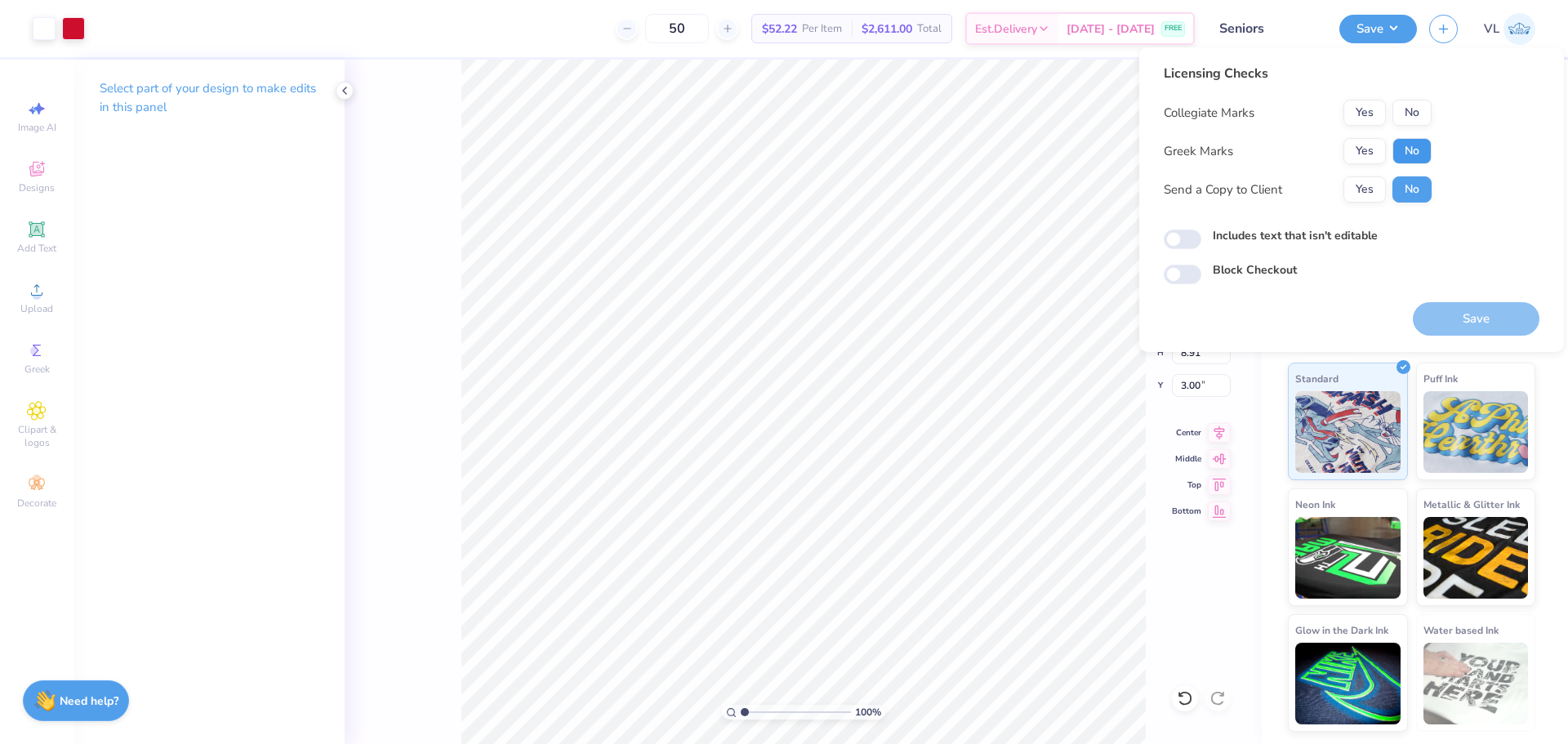
click at [1428, 144] on button "No" at bounding box center [1412, 151] width 40 height 26
click at [1416, 101] on button "No" at bounding box center [1412, 112] width 40 height 26
click at [1478, 317] on button "Save" at bounding box center [1476, 319] width 127 height 33
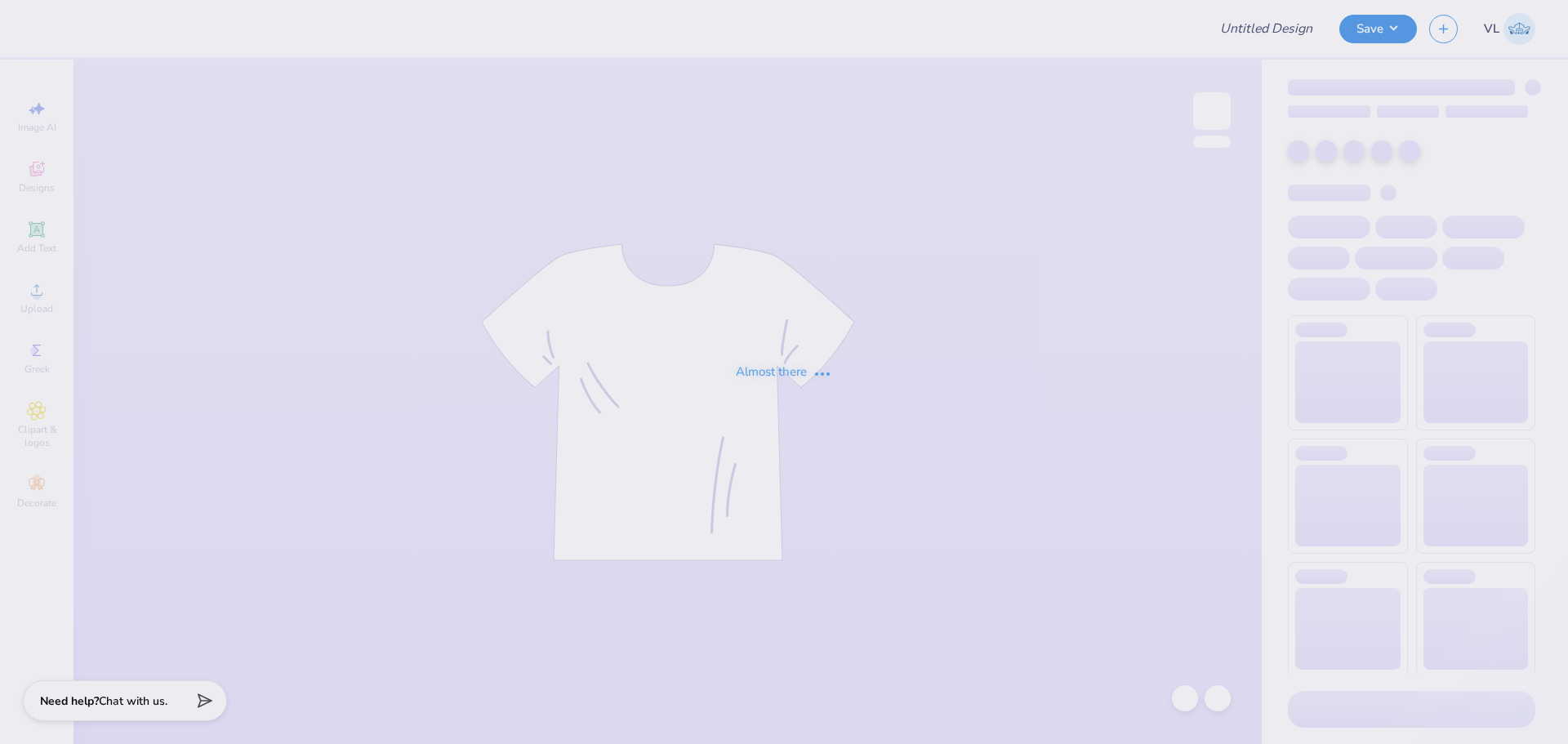
type input "Meridian T-shirts Fall 2025"
